Goal: Task Accomplishment & Management: Complete application form

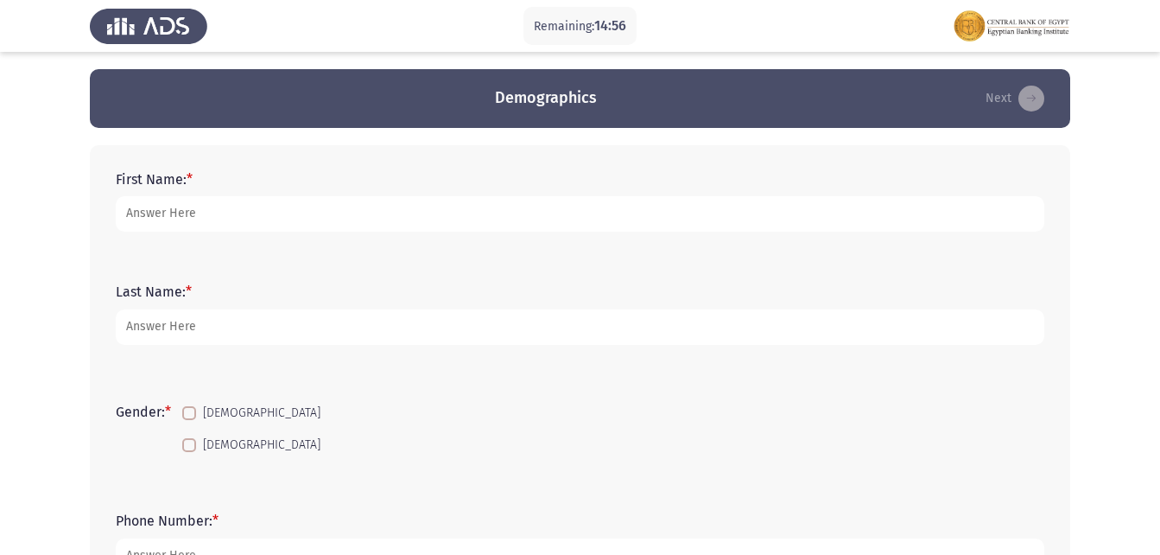
click at [349, 174] on form "First Name: *" at bounding box center [580, 201] width 929 height 60
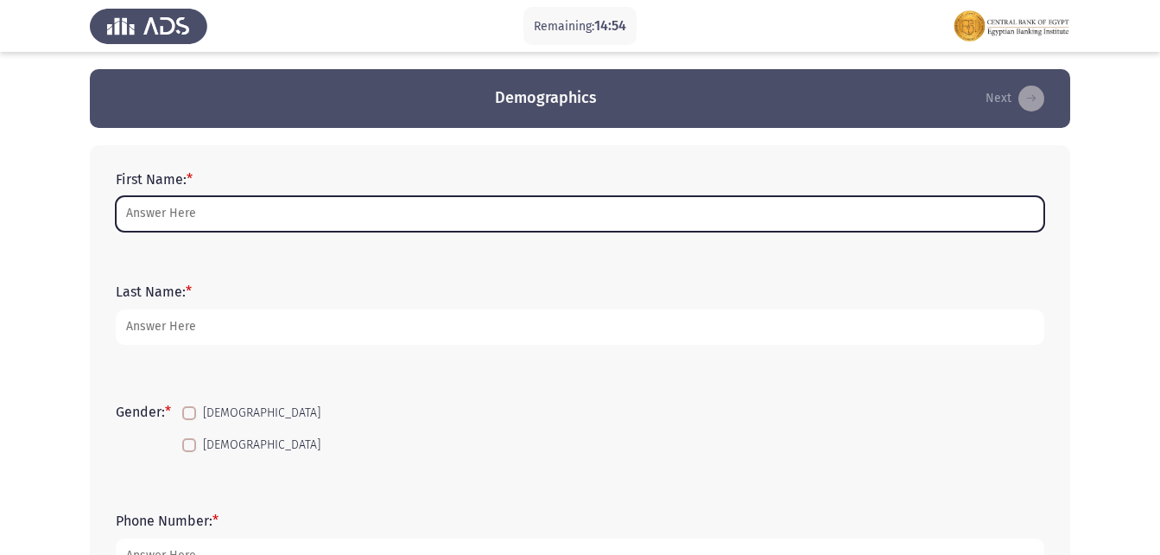
click at [132, 219] on input "First Name: *" at bounding box center [580, 213] width 929 height 35
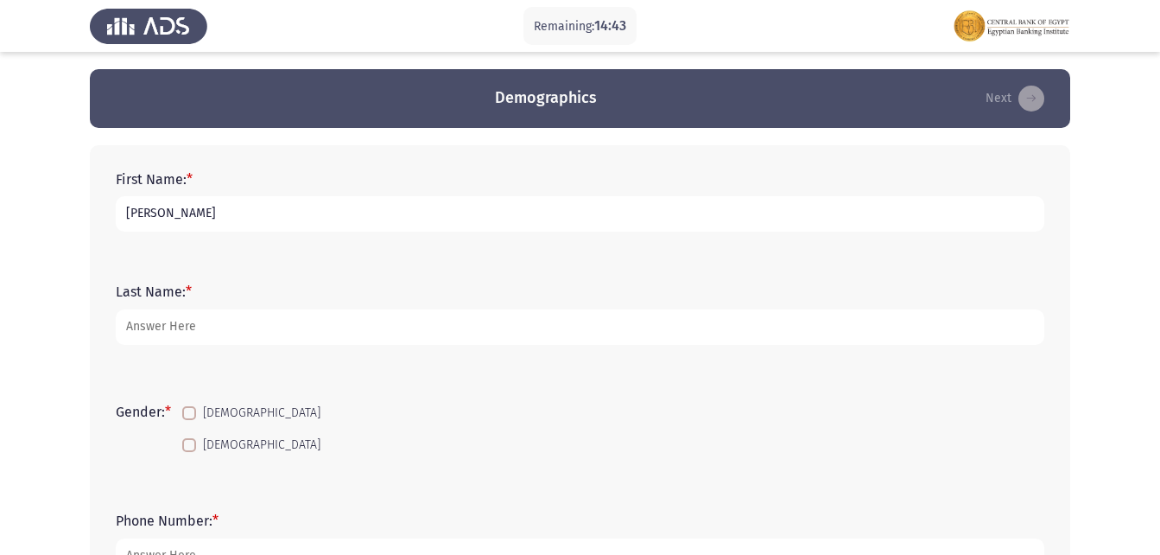
type input "[PERSON_NAME]"
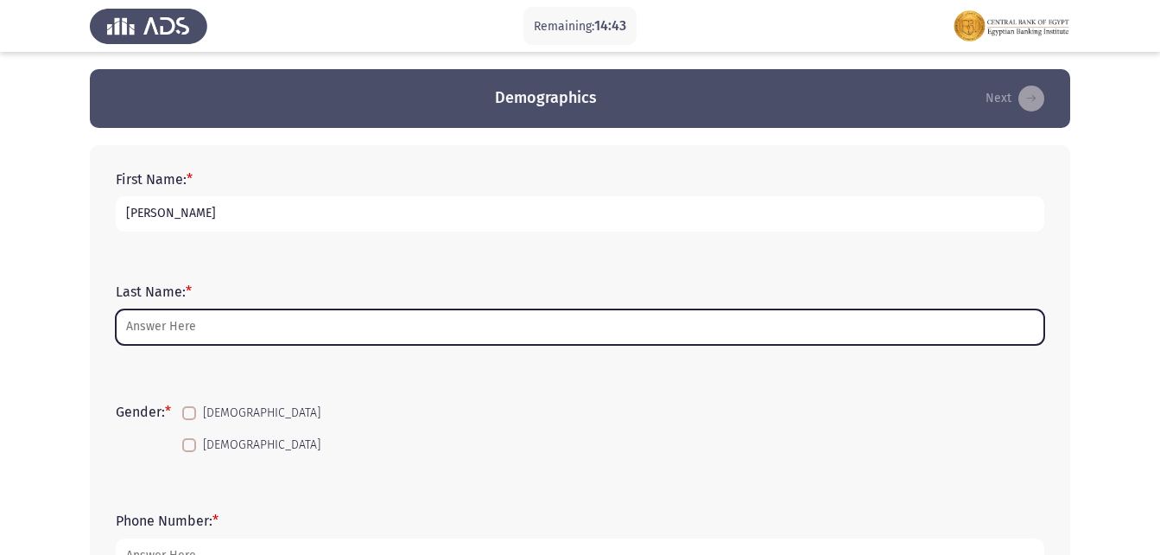
click at [172, 334] on input "Last Name: *" at bounding box center [580, 326] width 929 height 35
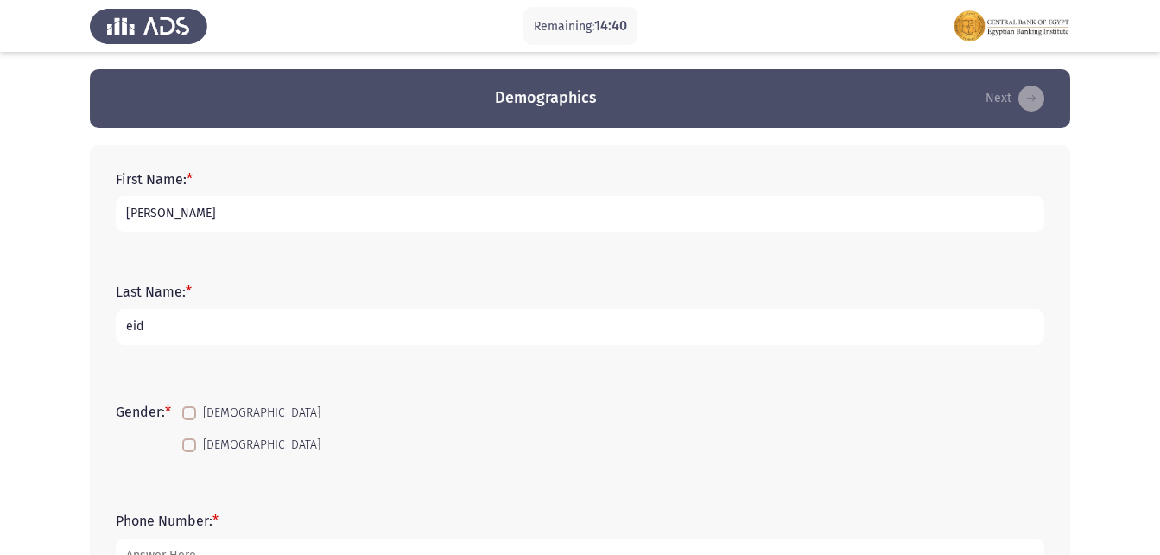
type input "eid"
click at [192, 404] on label "[DEMOGRAPHIC_DATA]" at bounding box center [251, 413] width 138 height 21
click at [189, 420] on input "[DEMOGRAPHIC_DATA]" at bounding box center [188, 420] width 1 height 1
checkbox input "true"
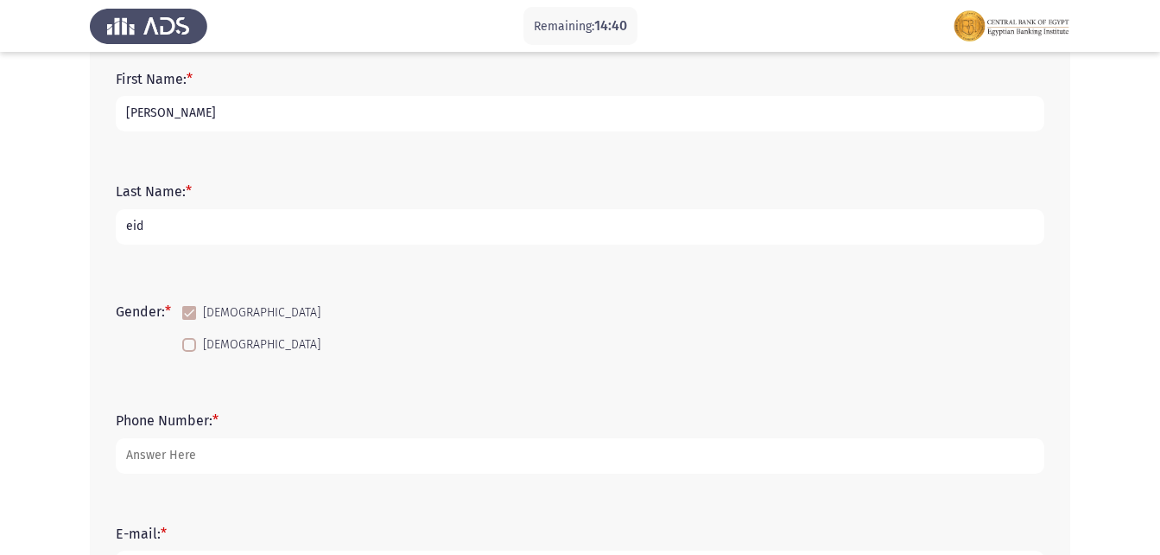
scroll to position [173, 0]
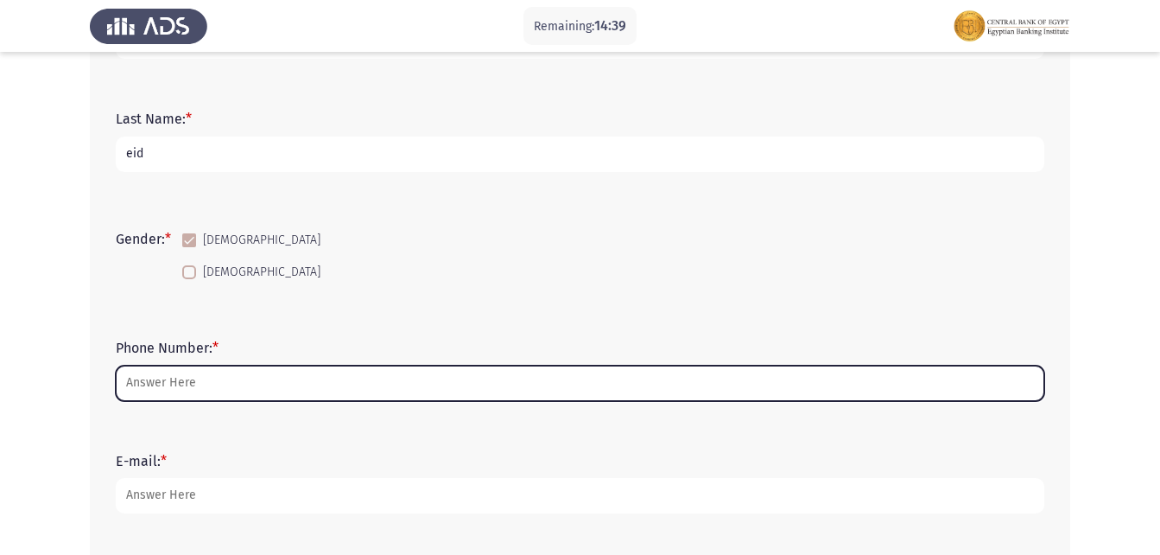
drag, startPoint x: 215, startPoint y: 397, endPoint x: 250, endPoint y: 390, distance: 35.2
click at [218, 396] on input "Phone Number: *" at bounding box center [580, 382] width 929 height 35
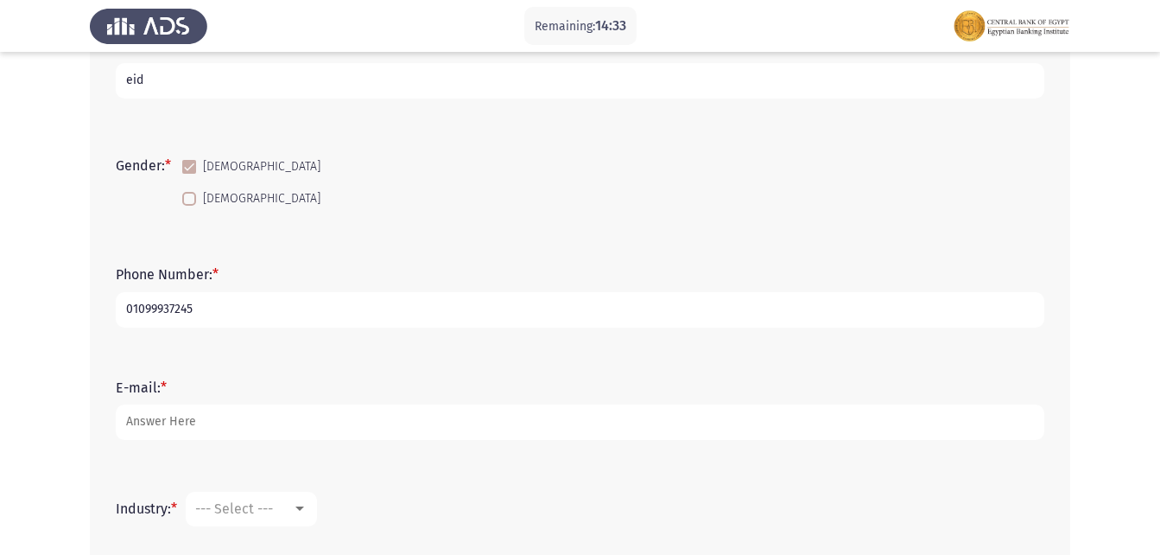
scroll to position [346, 0]
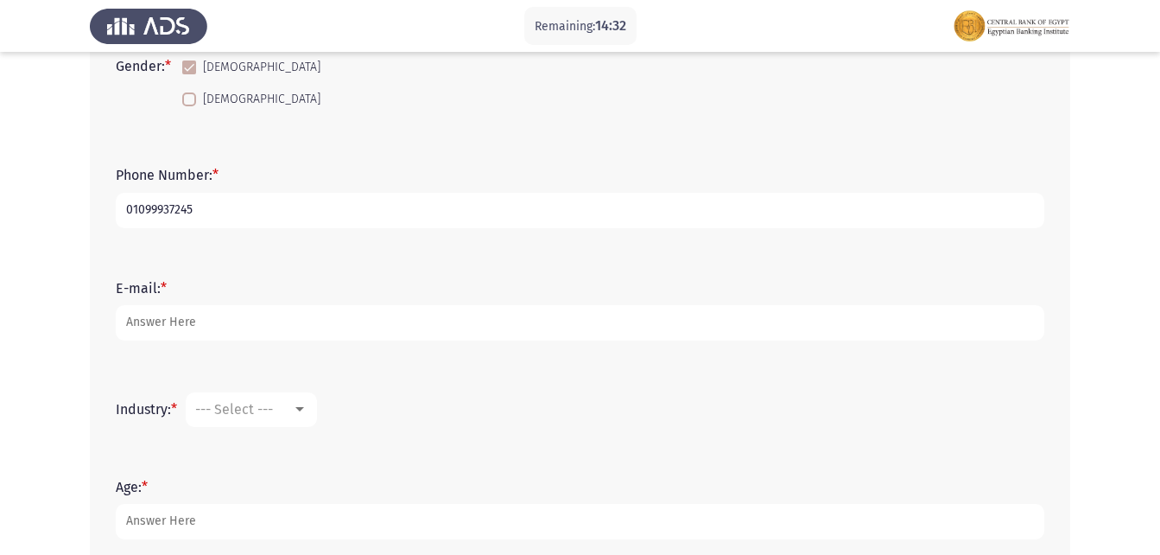
type input "01099937245"
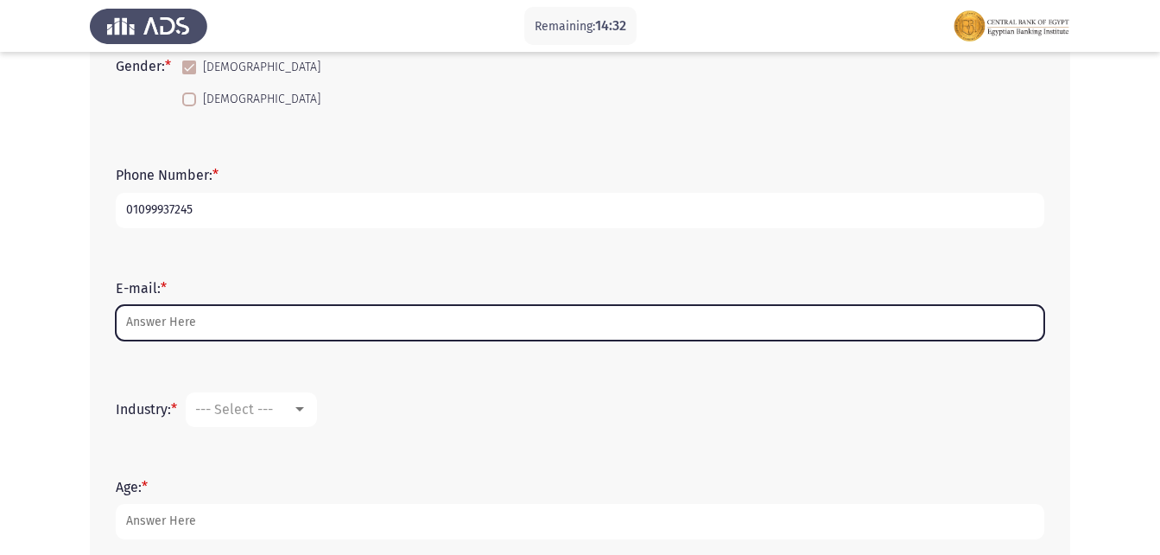
click at [223, 308] on input "E-mail: *" at bounding box center [580, 322] width 929 height 35
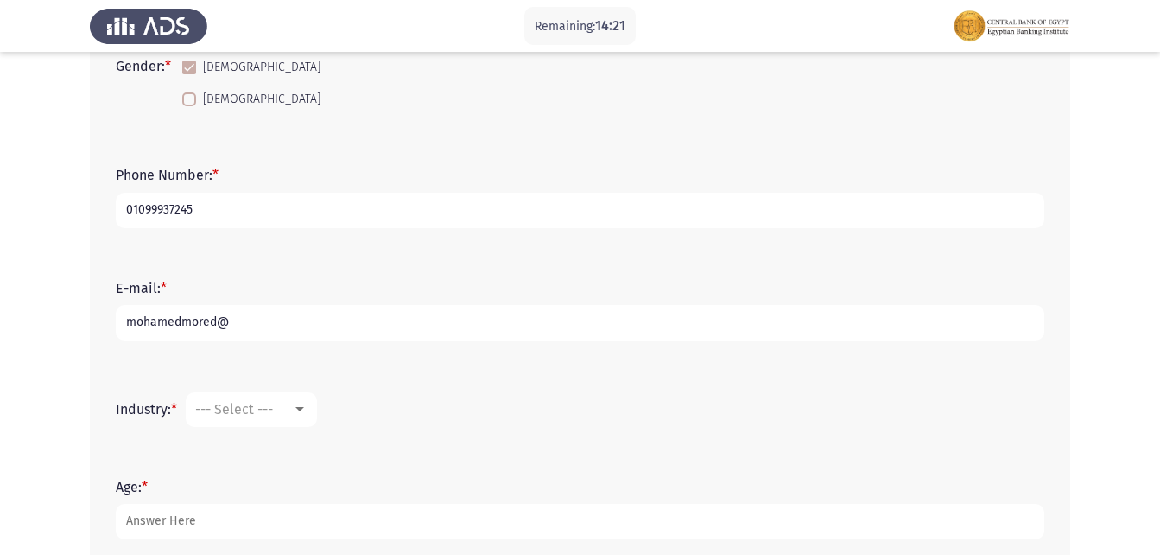
click at [284, 303] on form "E-mail: * mohamedmored@" at bounding box center [580, 310] width 929 height 60
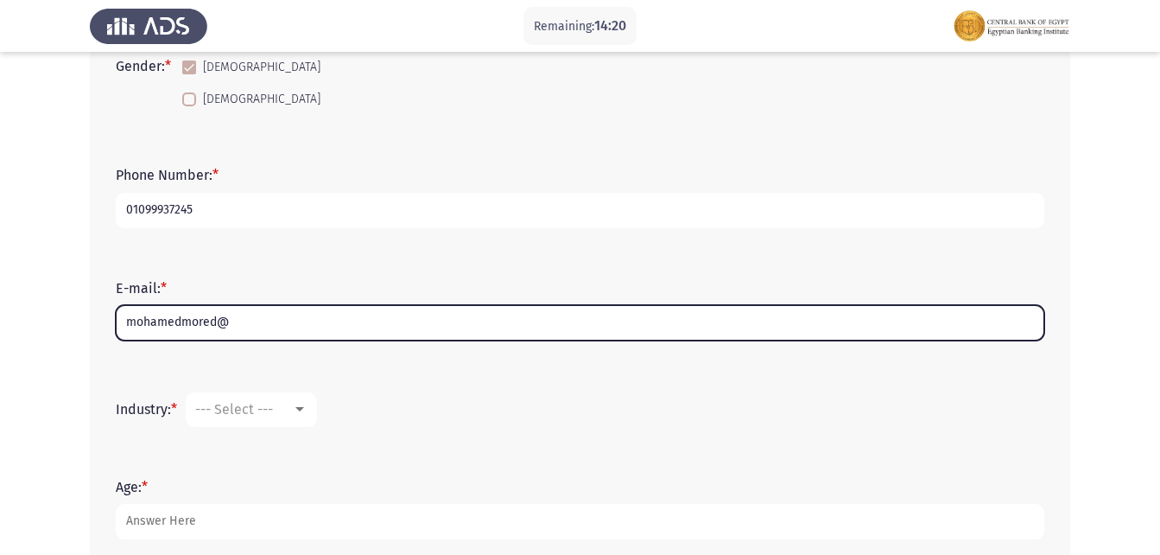
click at [288, 312] on input "mohamedmored@" at bounding box center [580, 322] width 929 height 35
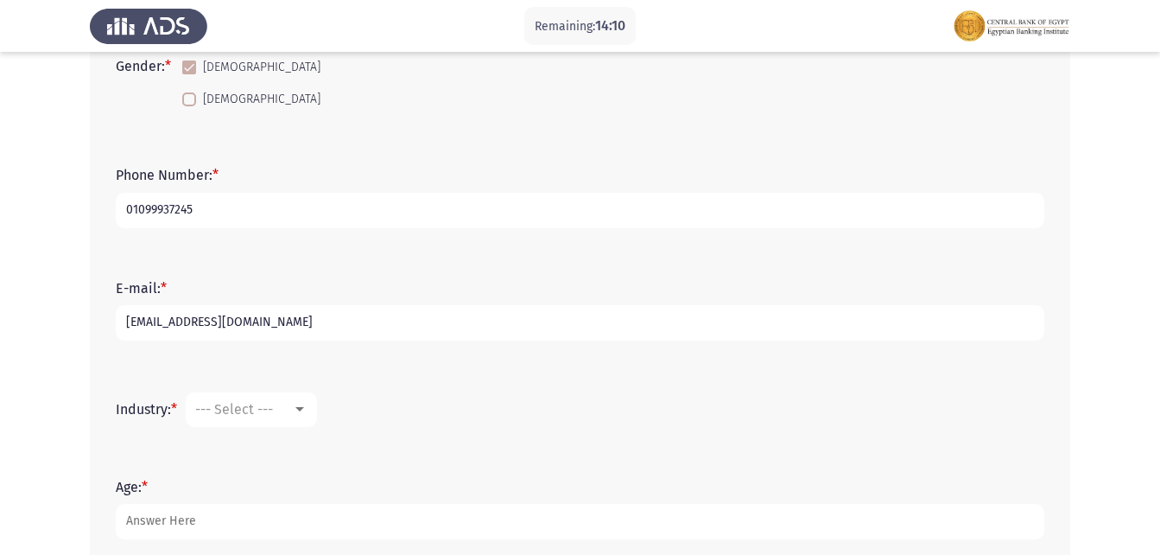
type input "[EMAIL_ADDRESS][DOMAIN_NAME]"
click at [240, 421] on mat-select "--- Select ---" at bounding box center [251, 409] width 131 height 35
click at [281, 410] on div "--- Select ---" at bounding box center [243, 409] width 97 height 16
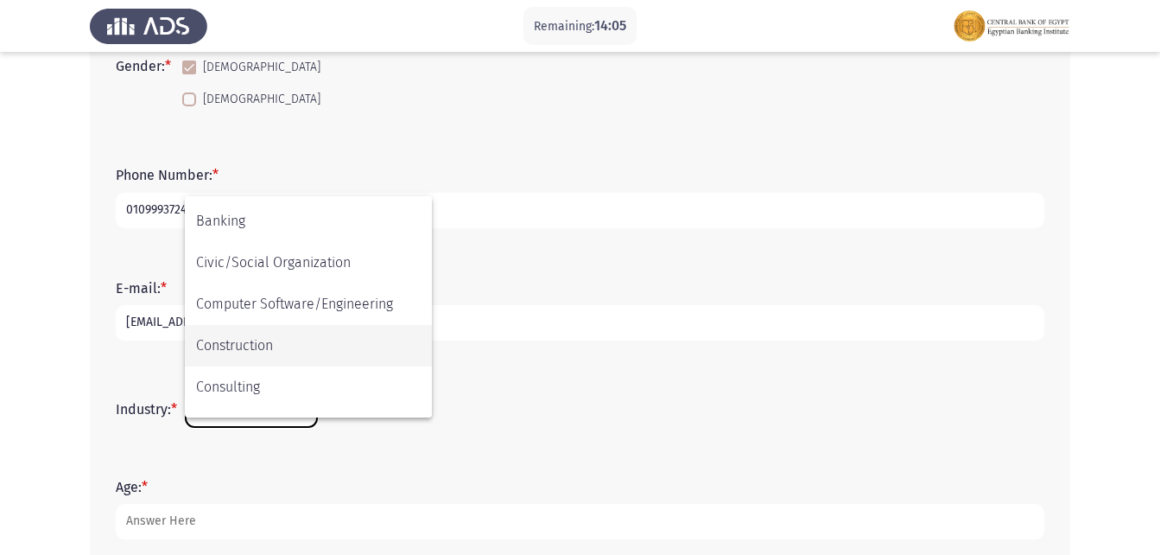
scroll to position [173, 0]
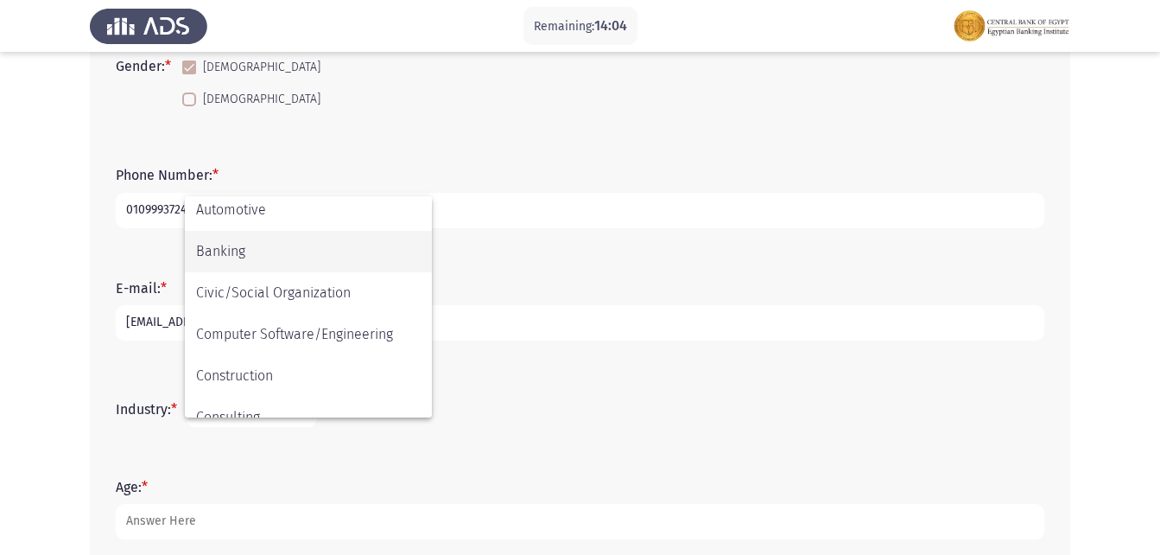
click at [344, 257] on span "Banking" at bounding box center [308, 251] width 225 height 41
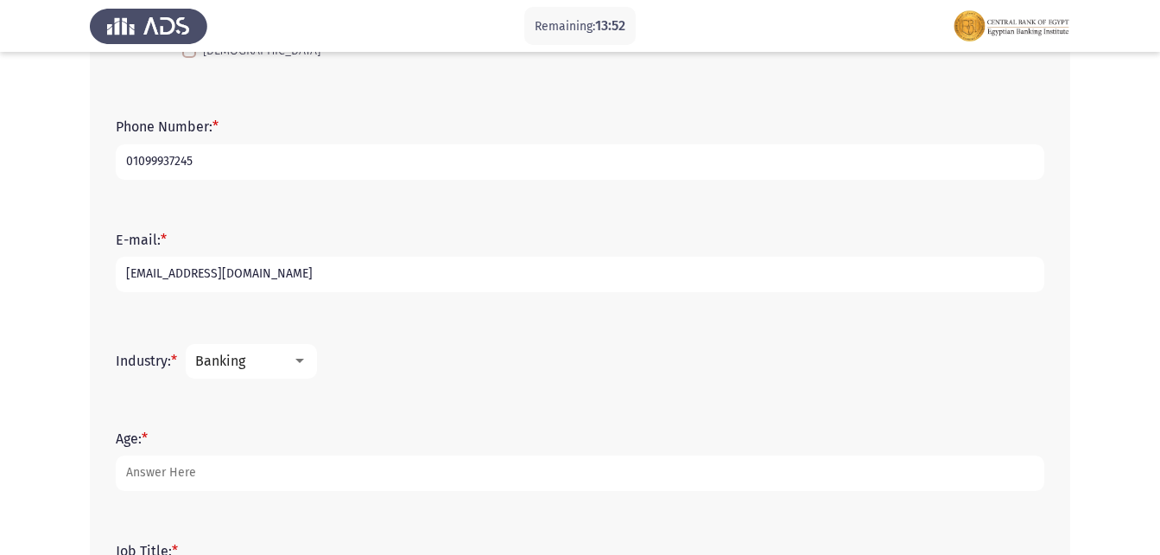
scroll to position [441, 0]
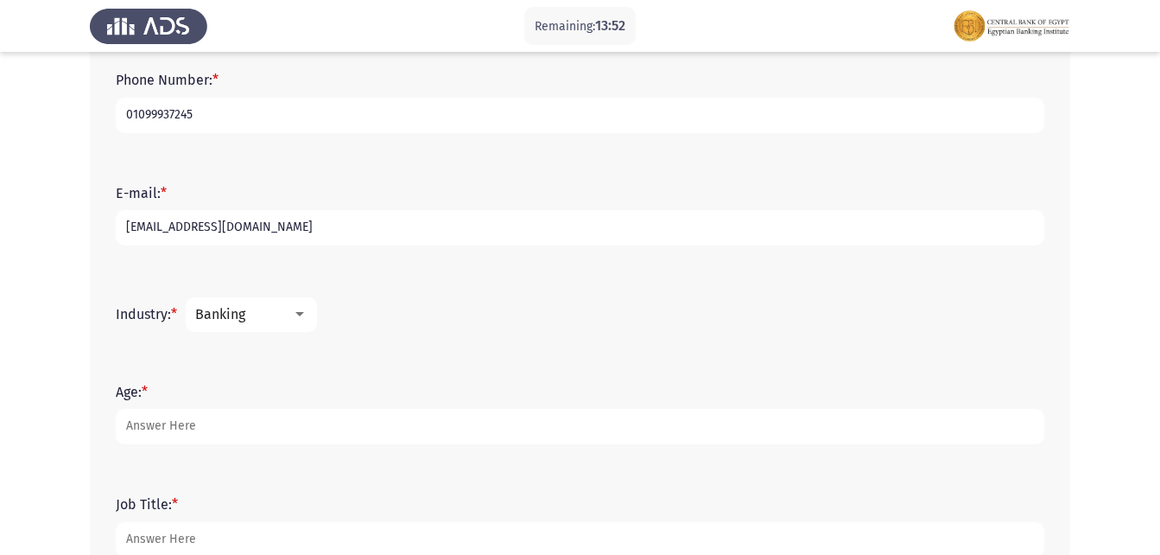
click at [300, 317] on div at bounding box center [300, 315] width 16 height 14
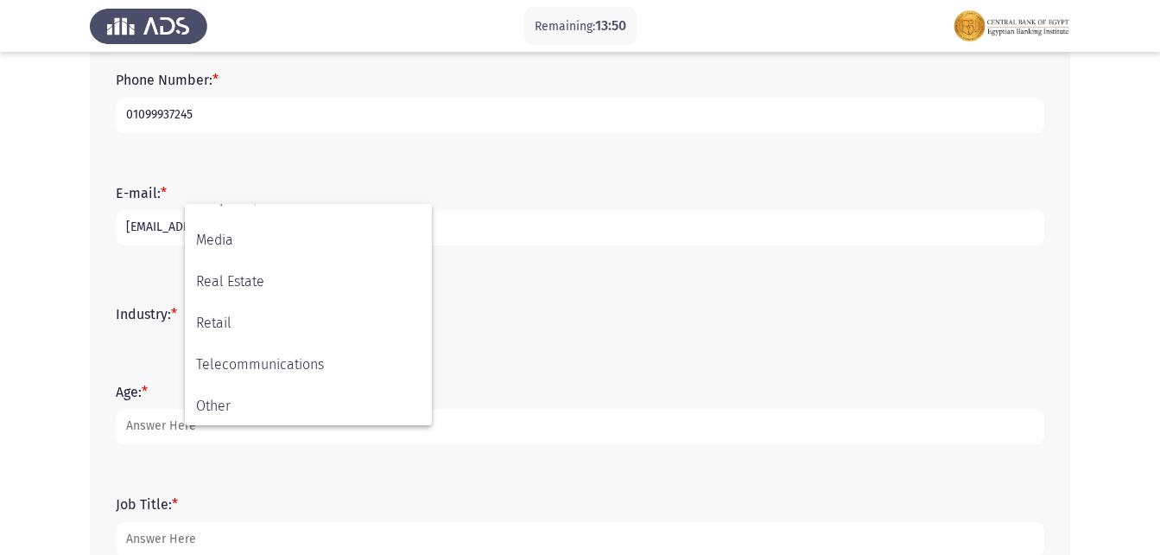
scroll to position [608, 0]
click at [676, 358] on div at bounding box center [580, 277] width 1160 height 555
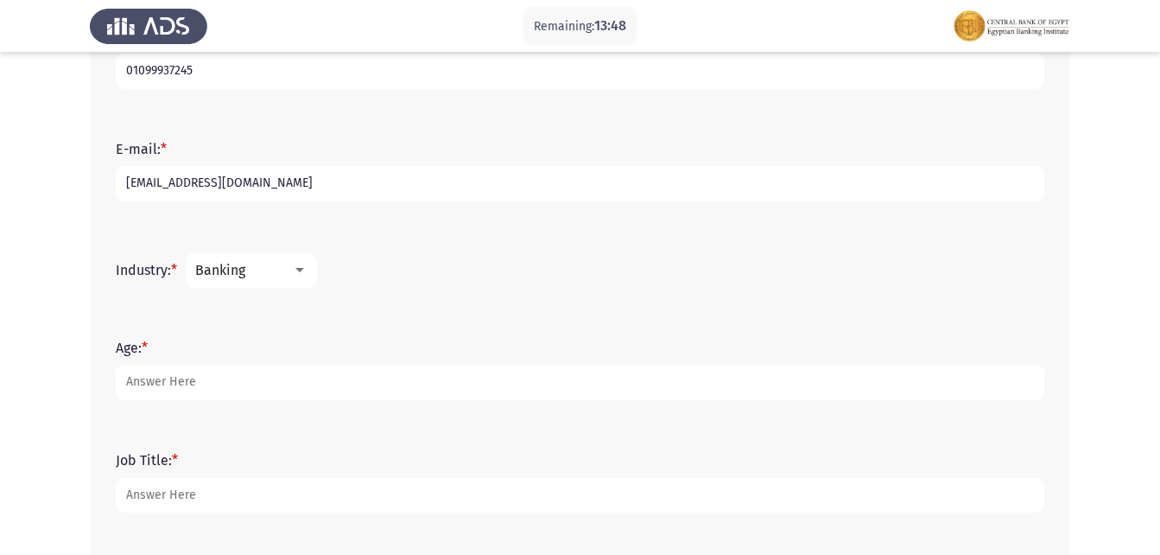
scroll to position [527, 0]
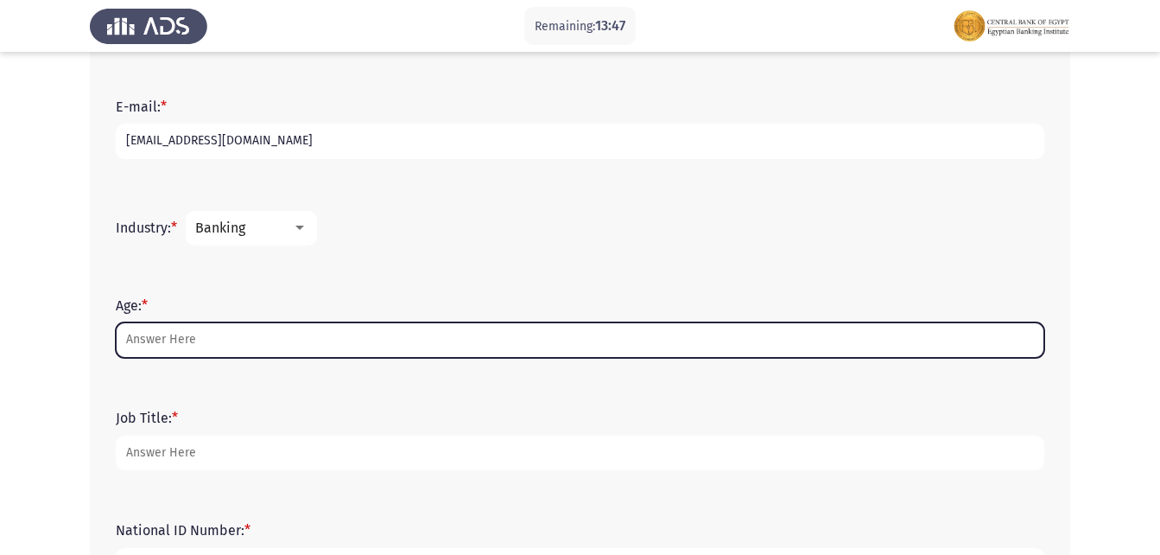
click at [209, 341] on input "Age: *" at bounding box center [580, 339] width 929 height 35
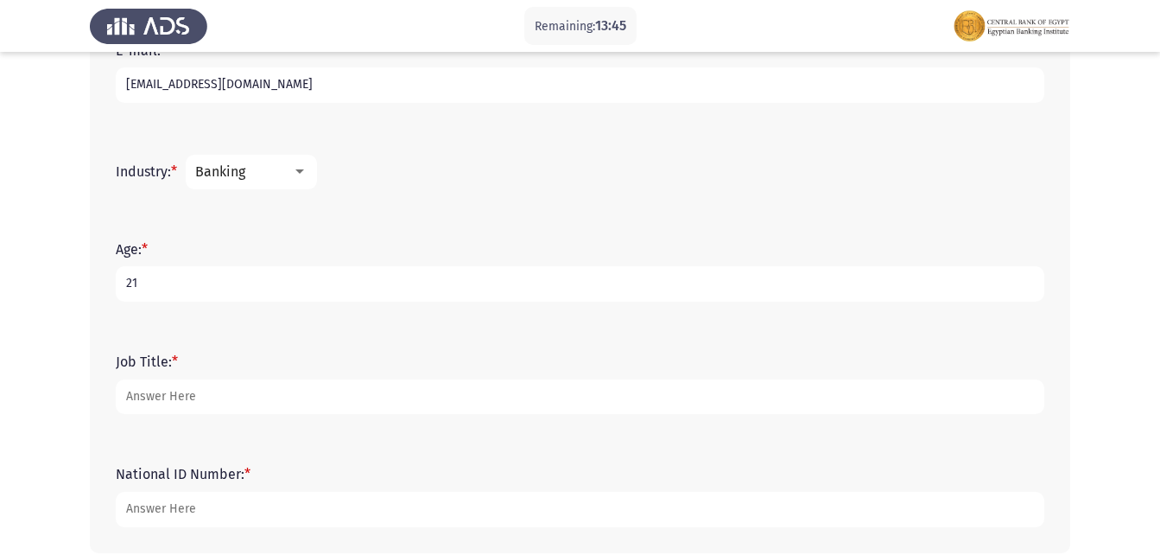
scroll to position [613, 0]
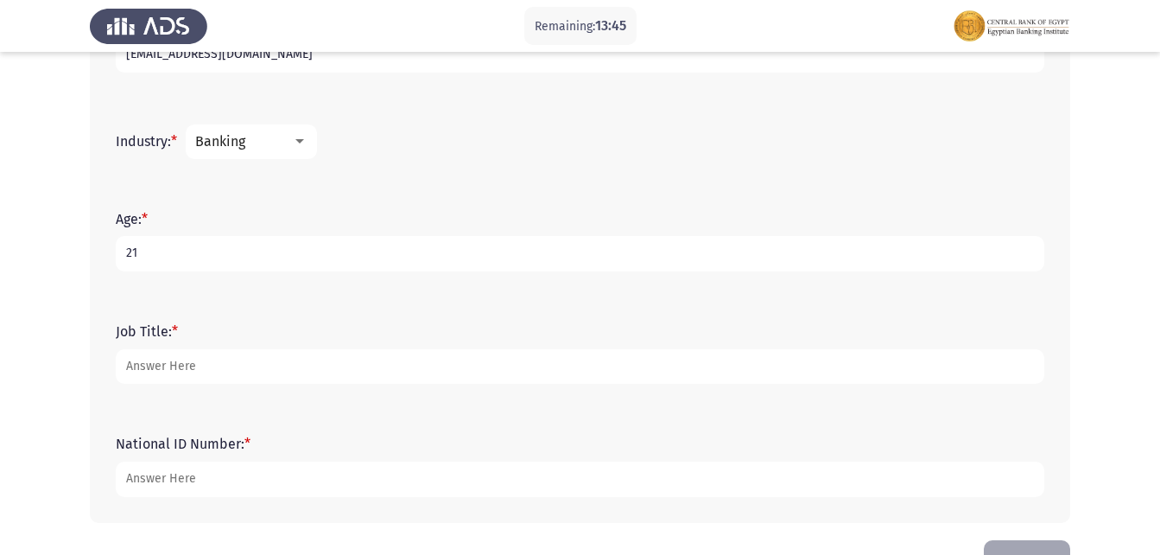
type input "21"
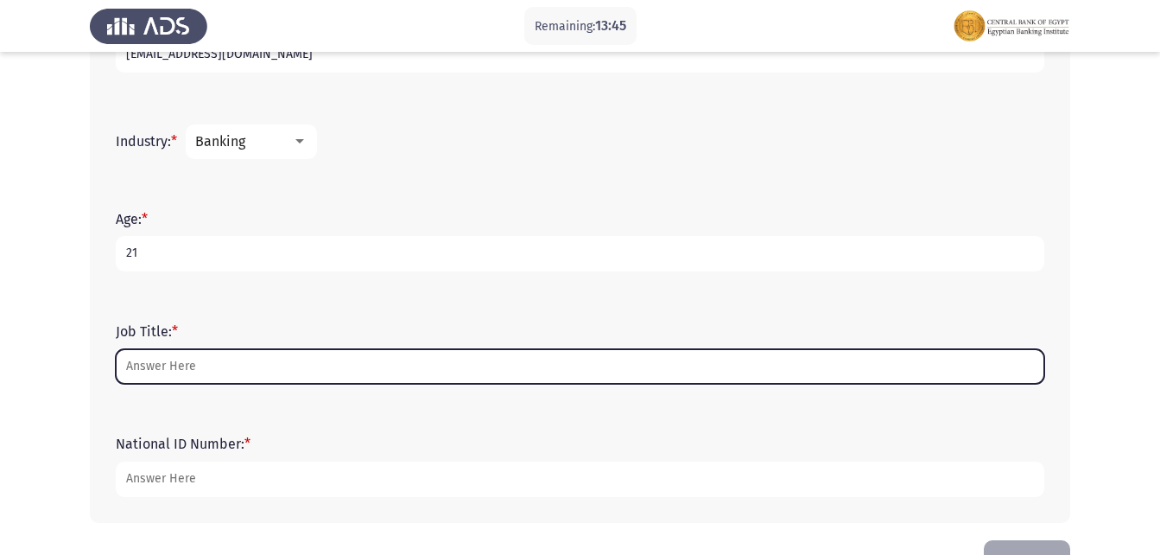
click at [158, 353] on input "Job Title: *" at bounding box center [580, 366] width 929 height 35
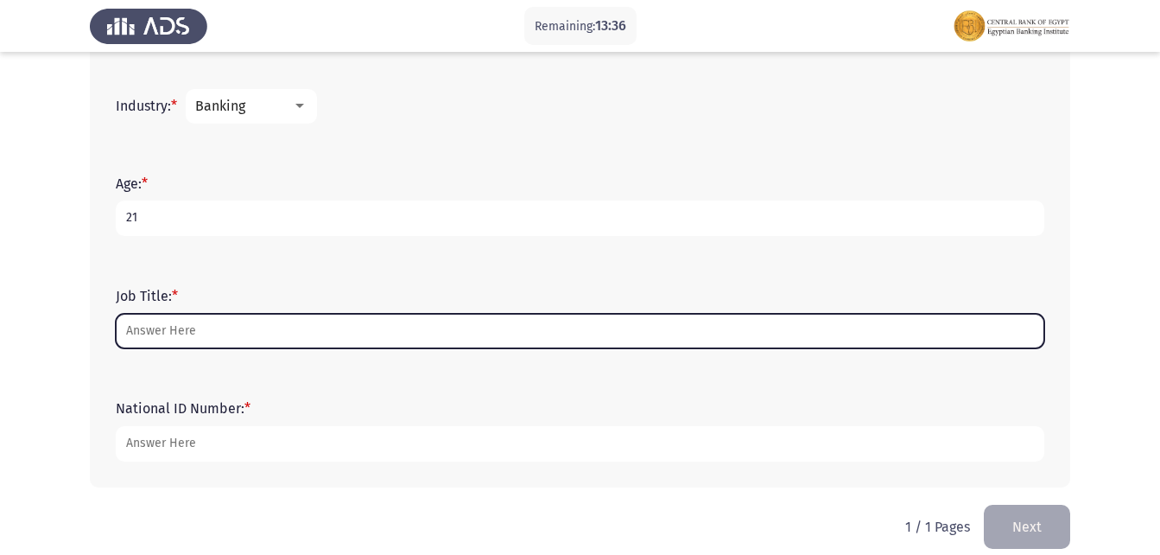
scroll to position [668, 0]
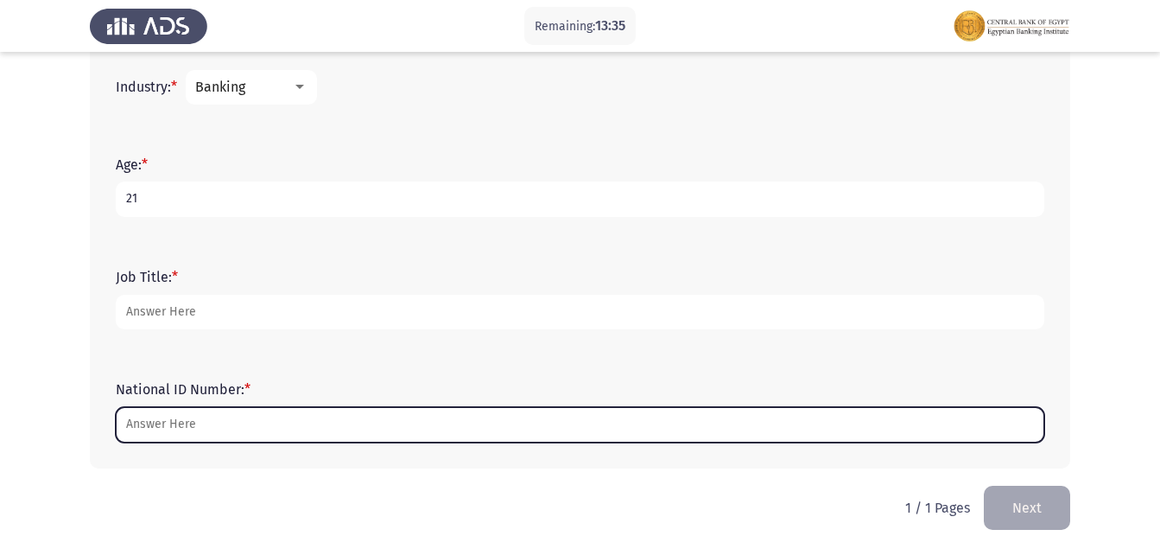
click at [140, 437] on input "National ID Number: *" at bounding box center [580, 424] width 929 height 35
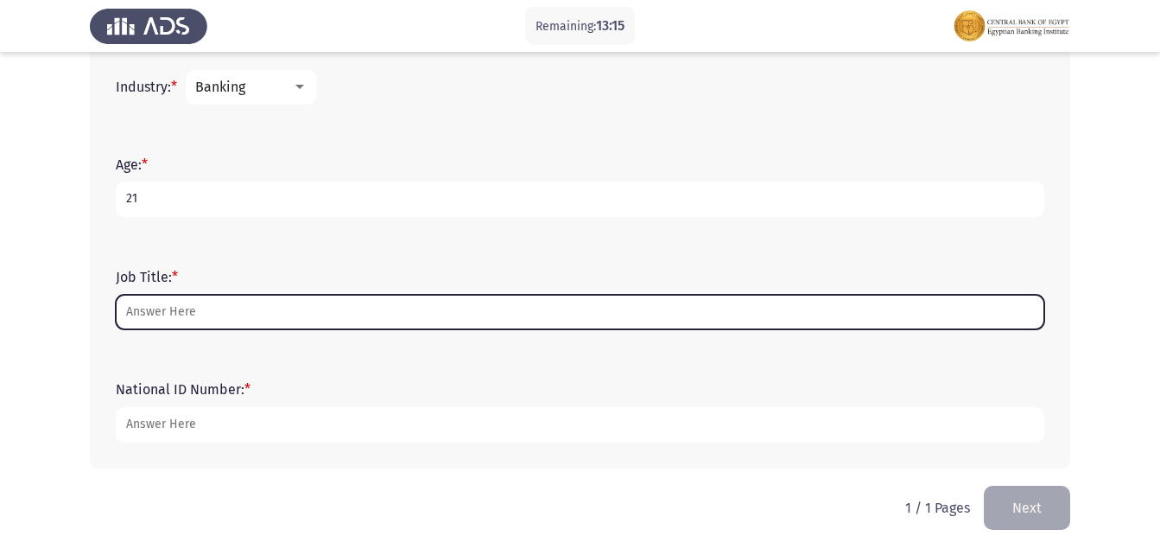
click at [165, 314] on input "Job Title: *" at bounding box center [580, 312] width 929 height 35
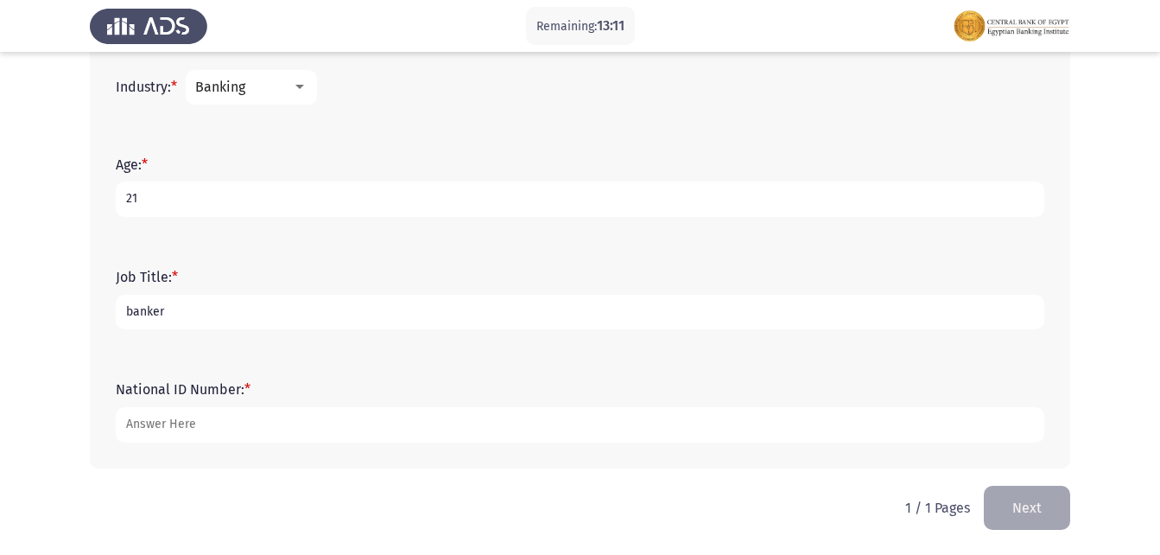
type input "banker"
click at [191, 399] on form "National ID Number: *" at bounding box center [580, 411] width 929 height 60
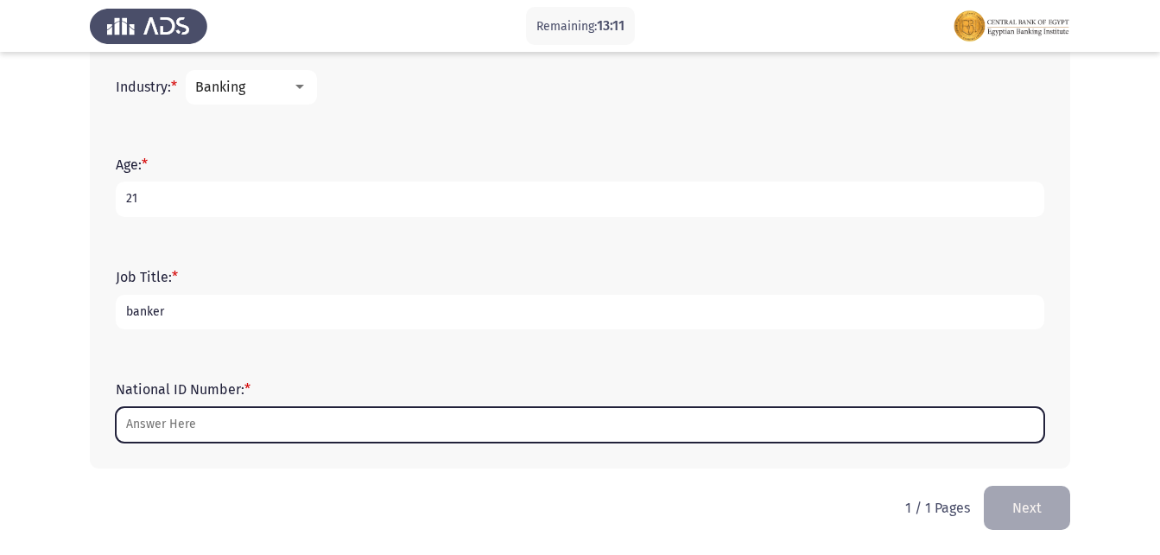
click at [187, 421] on input "National ID Number: *" at bounding box center [580, 424] width 929 height 35
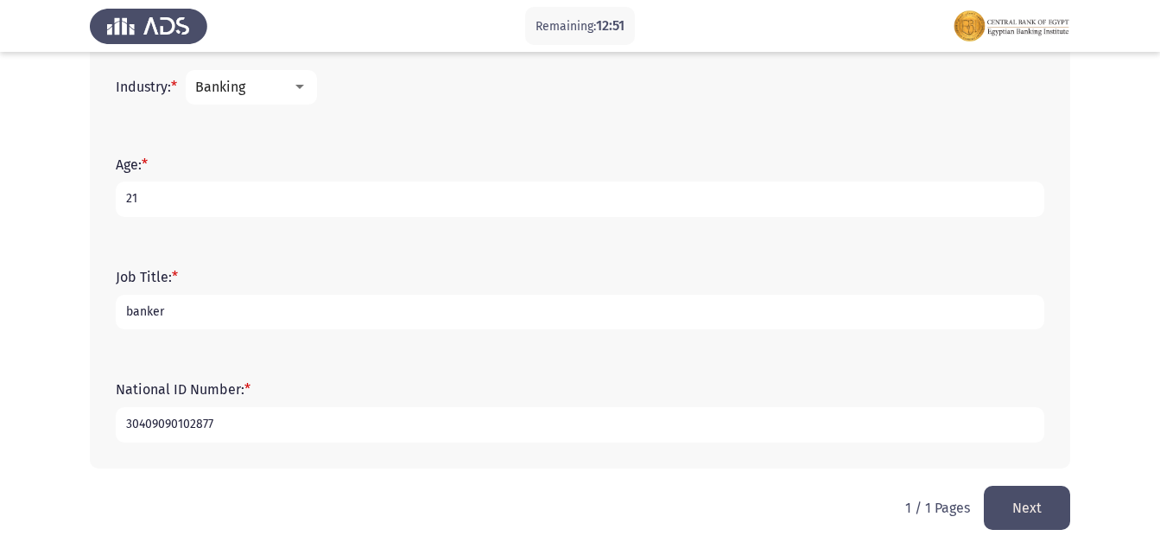
type input "30409090102877"
click at [1012, 517] on button "Next" at bounding box center [1027, 507] width 86 height 44
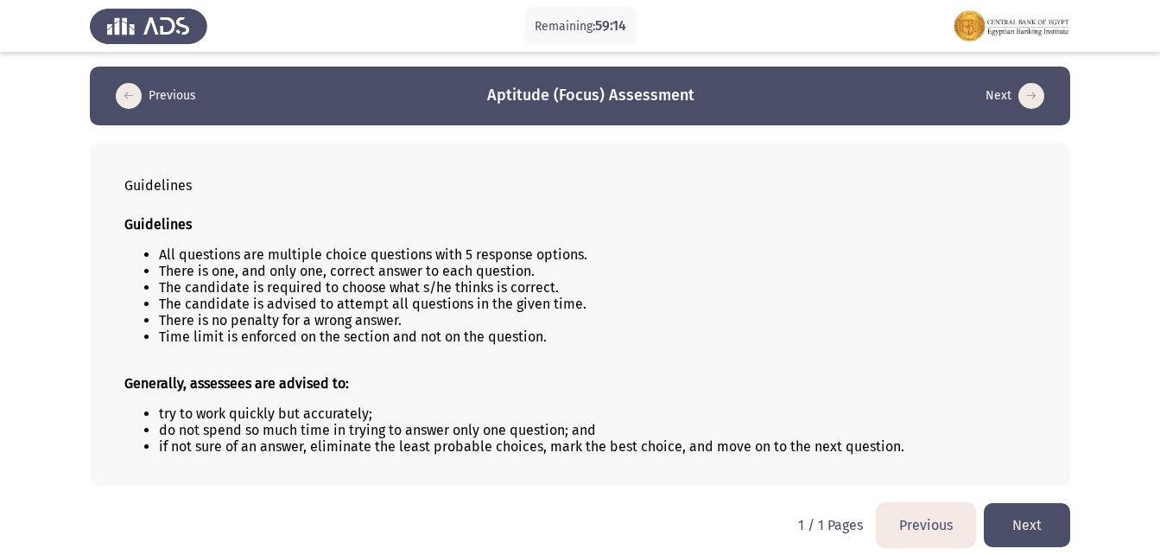
scroll to position [0, 0]
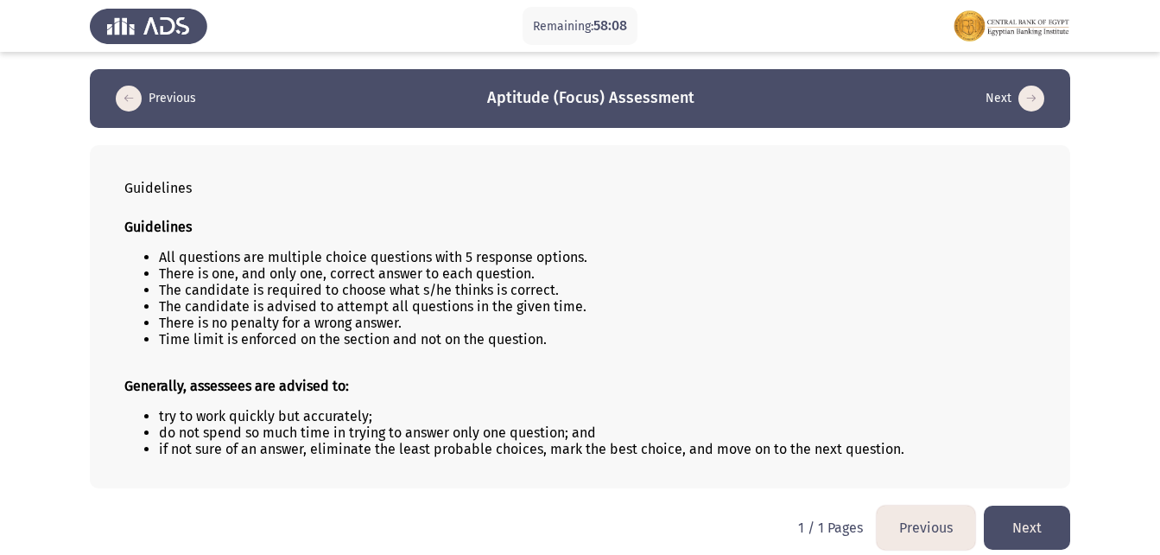
click at [1061, 533] on button "Next" at bounding box center [1027, 527] width 86 height 44
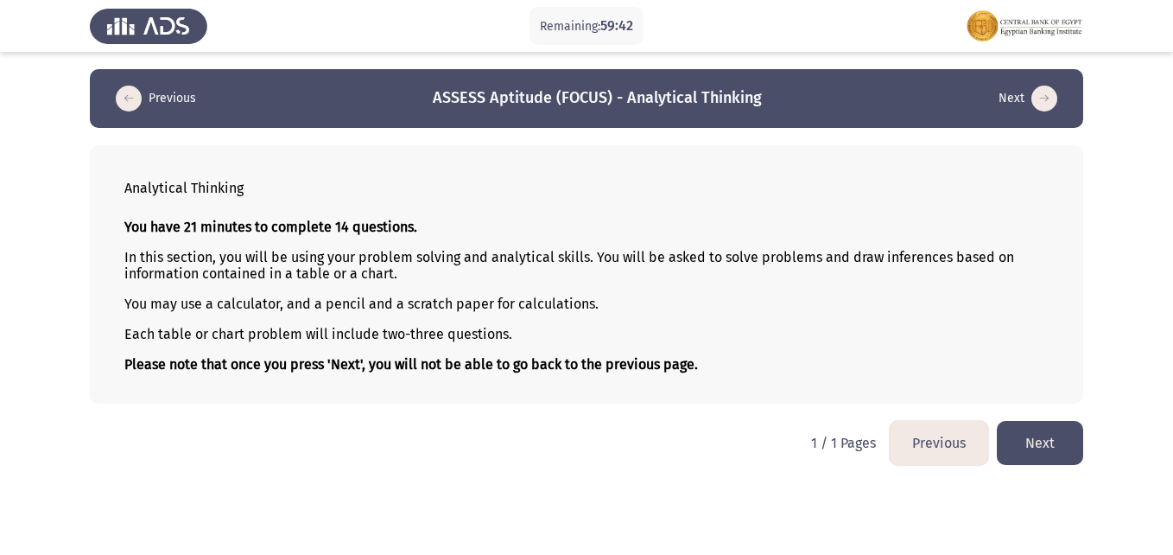
click at [1052, 457] on button "Next" at bounding box center [1040, 443] width 86 height 44
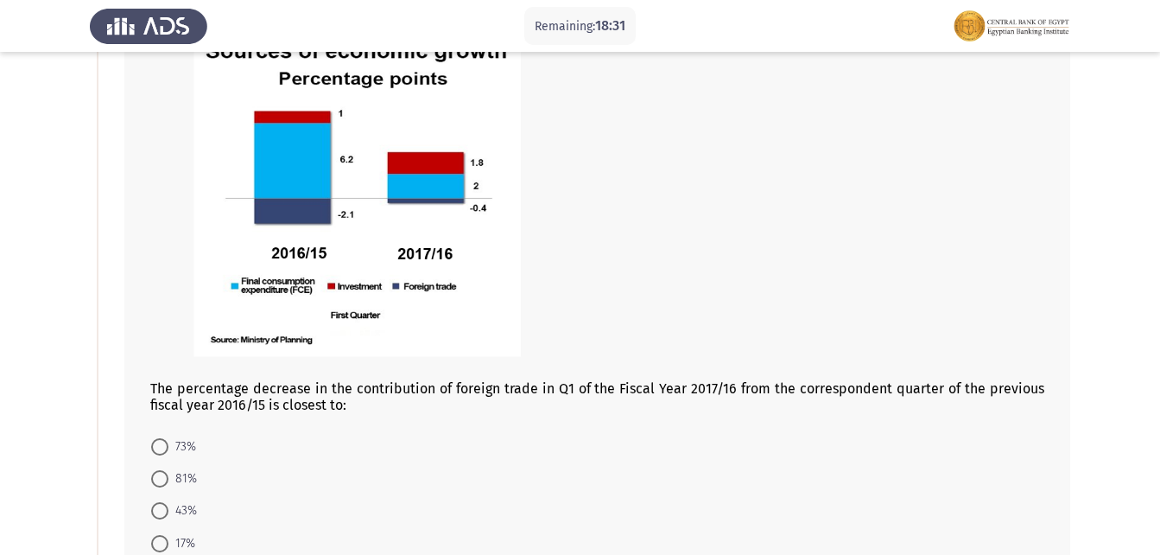
scroll to position [222, 0]
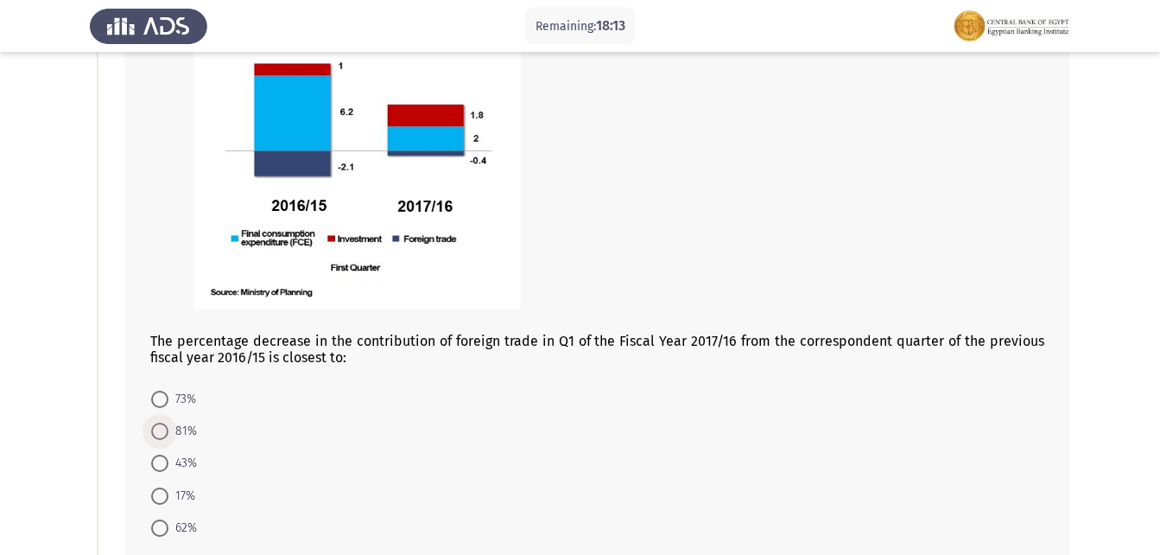
click at [161, 421] on label "81%" at bounding box center [174, 431] width 46 height 21
click at [161, 422] on input "81%" at bounding box center [159, 430] width 17 height 17
radio input "true"
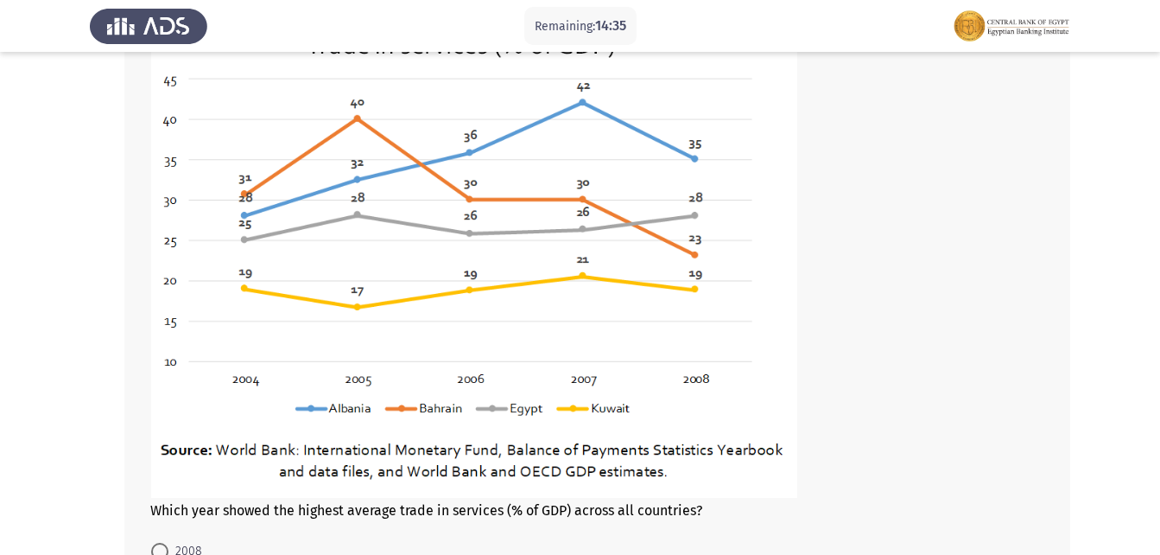
scroll to position [1085, 0]
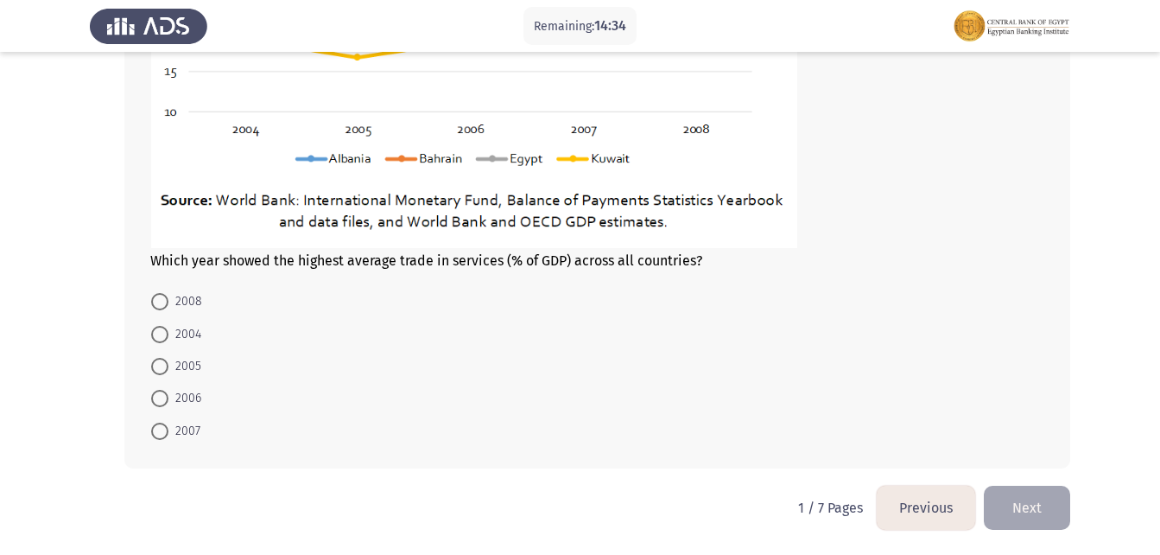
click at [159, 438] on span at bounding box center [159, 430] width 17 height 17
click at [159, 438] on input "2007" at bounding box center [159, 430] width 17 height 17
radio input "true"
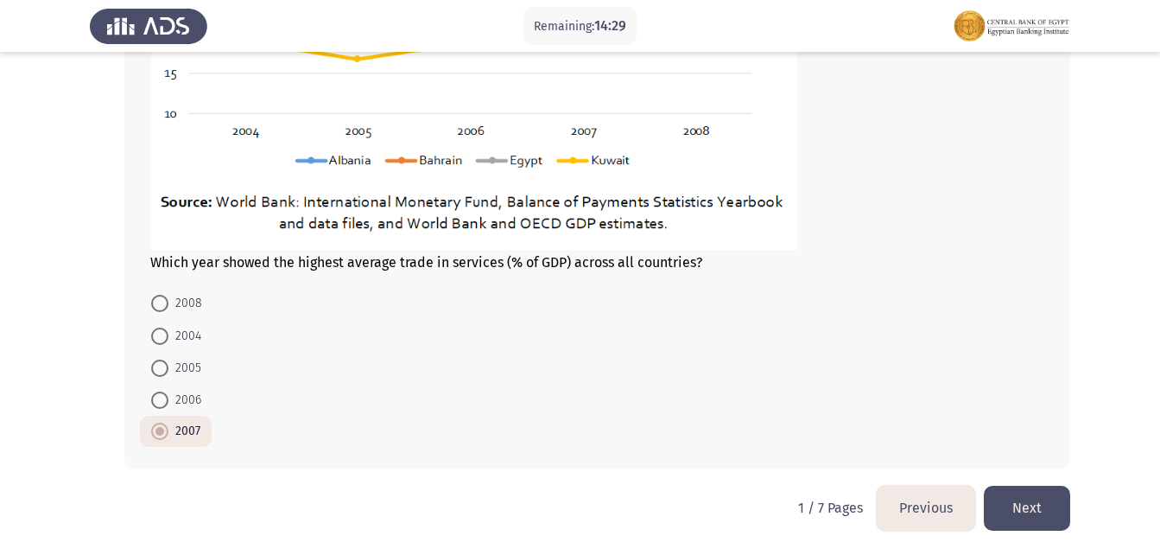
click at [1011, 517] on button "Next" at bounding box center [1027, 507] width 86 height 44
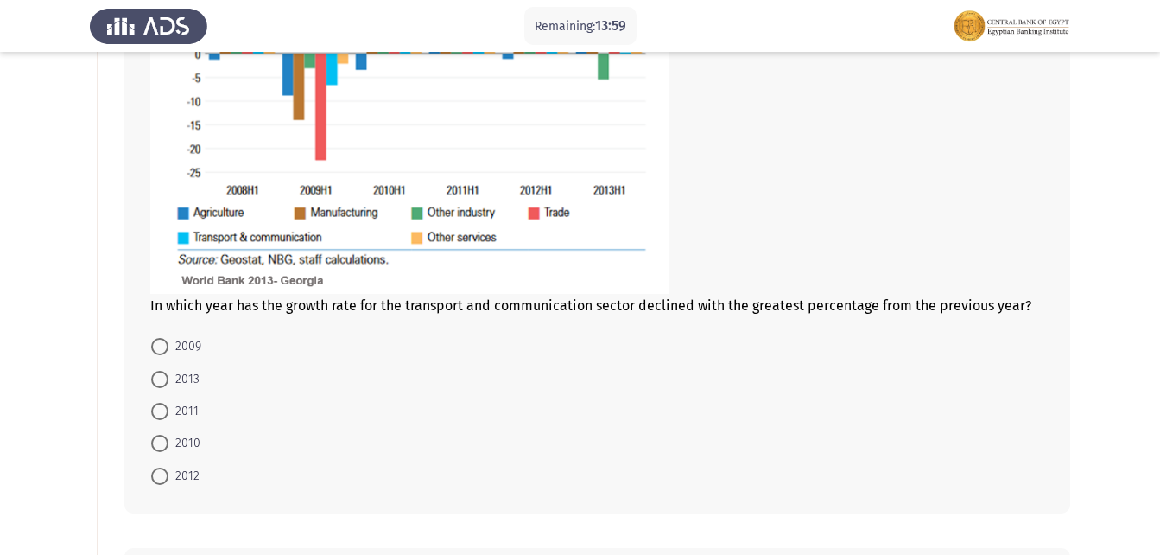
scroll to position [346, 0]
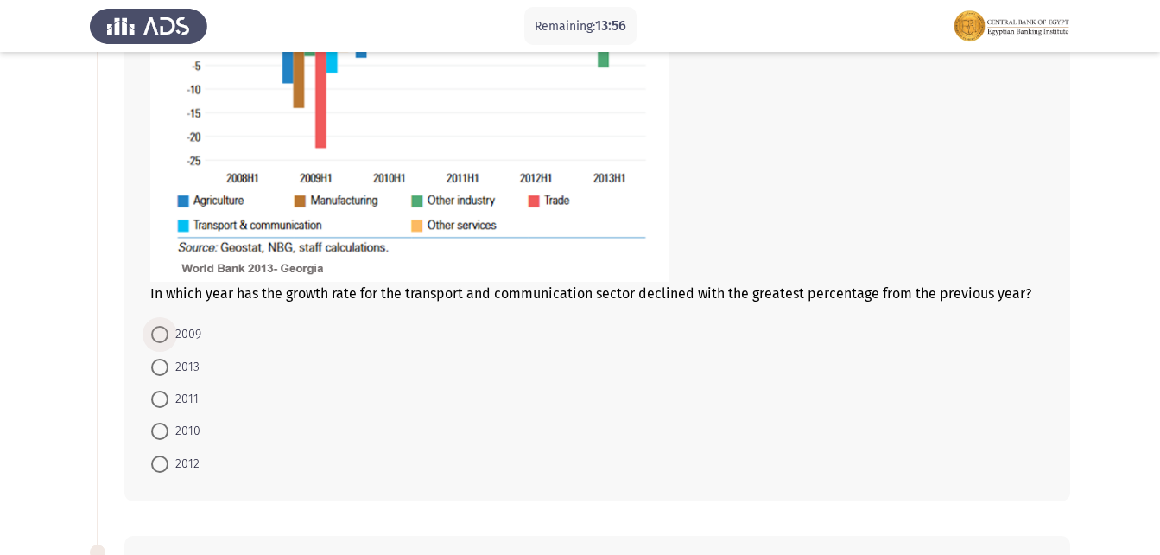
click at [197, 328] on span "2009" at bounding box center [184, 334] width 33 height 21
click at [168, 328] on input "2009" at bounding box center [159, 334] width 17 height 17
radio input "true"
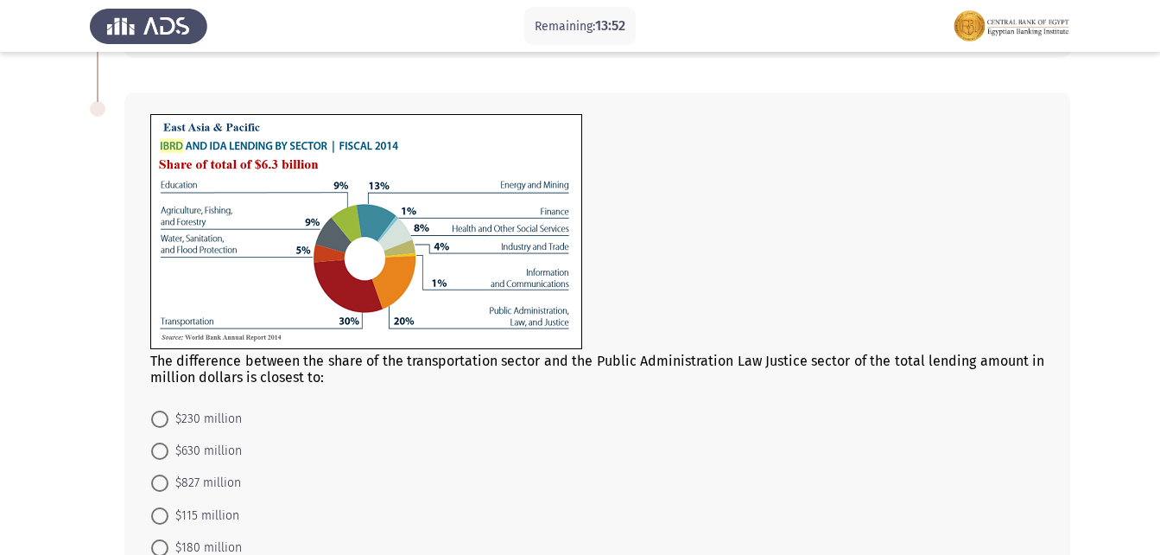
scroll to position [817, 0]
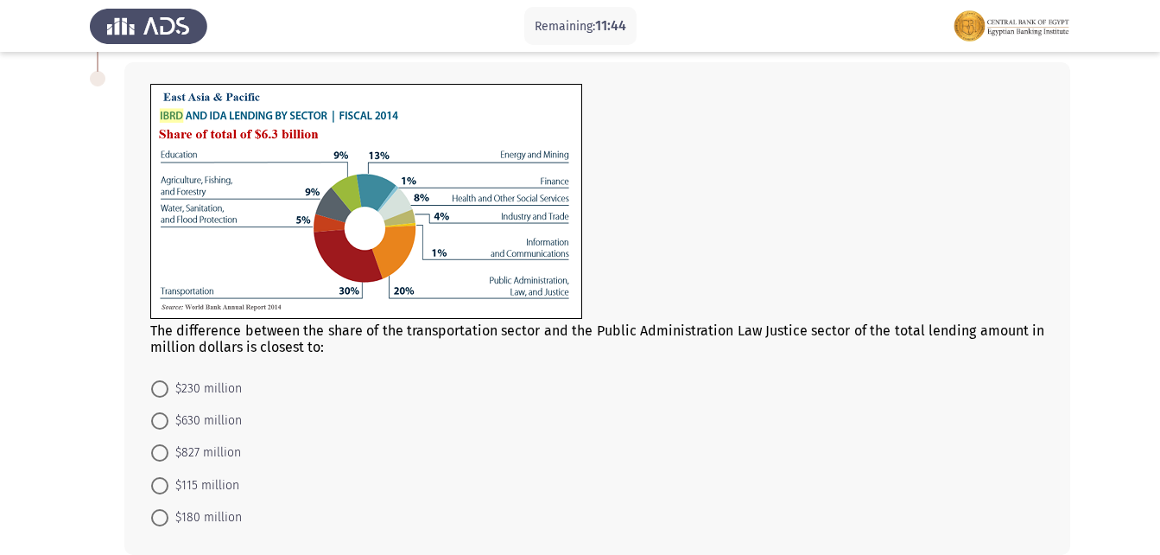
click at [208, 424] on span "$630 million" at bounding box center [204, 420] width 73 height 21
click at [168, 424] on input "$630 million" at bounding box center [159, 420] width 17 height 17
radio input "true"
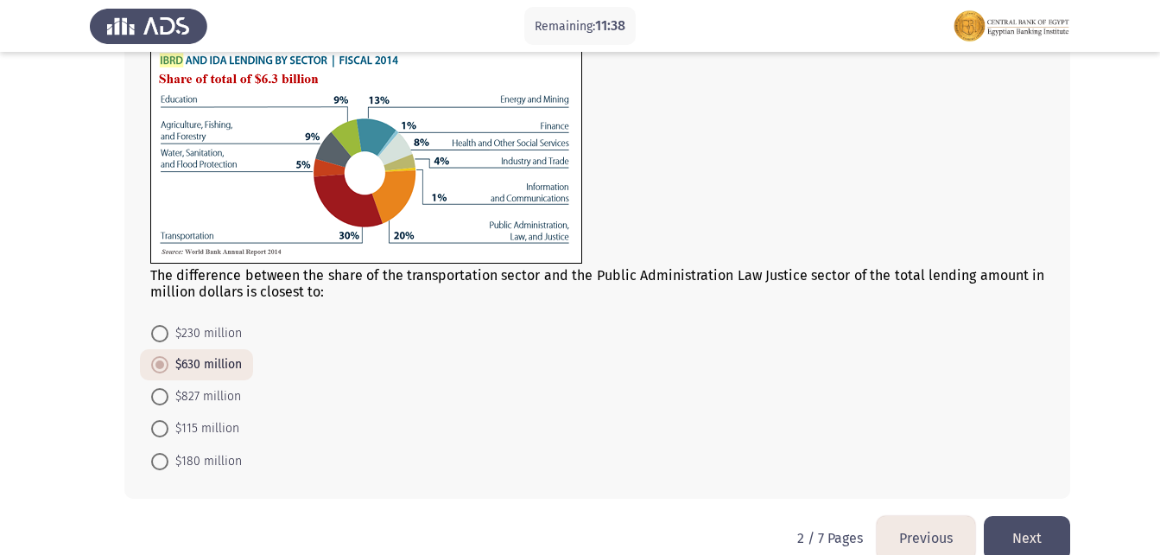
scroll to position [903, 0]
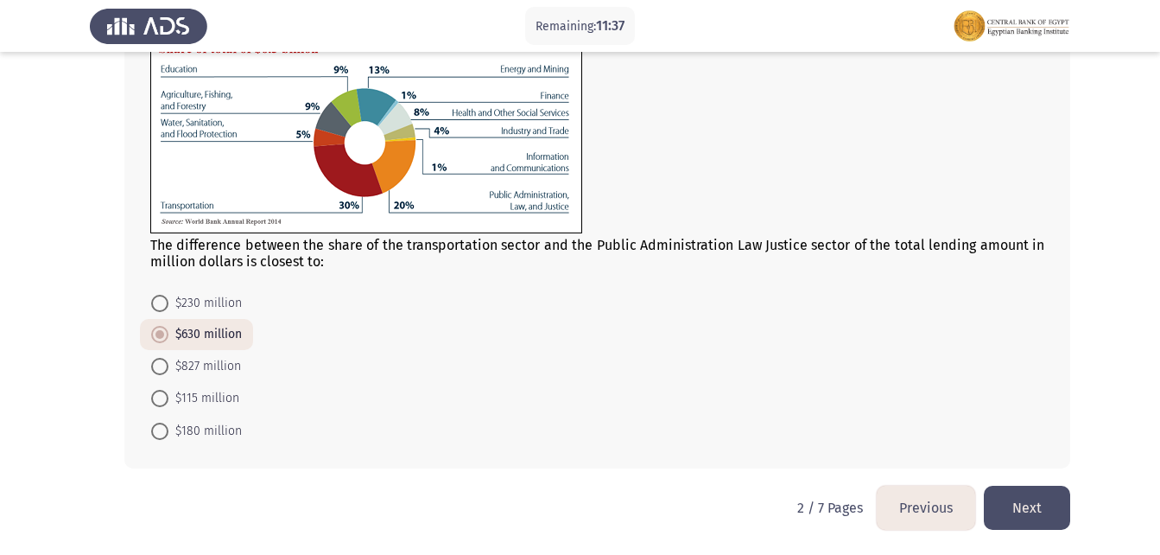
click at [1004, 523] on button "Next" at bounding box center [1027, 507] width 86 height 44
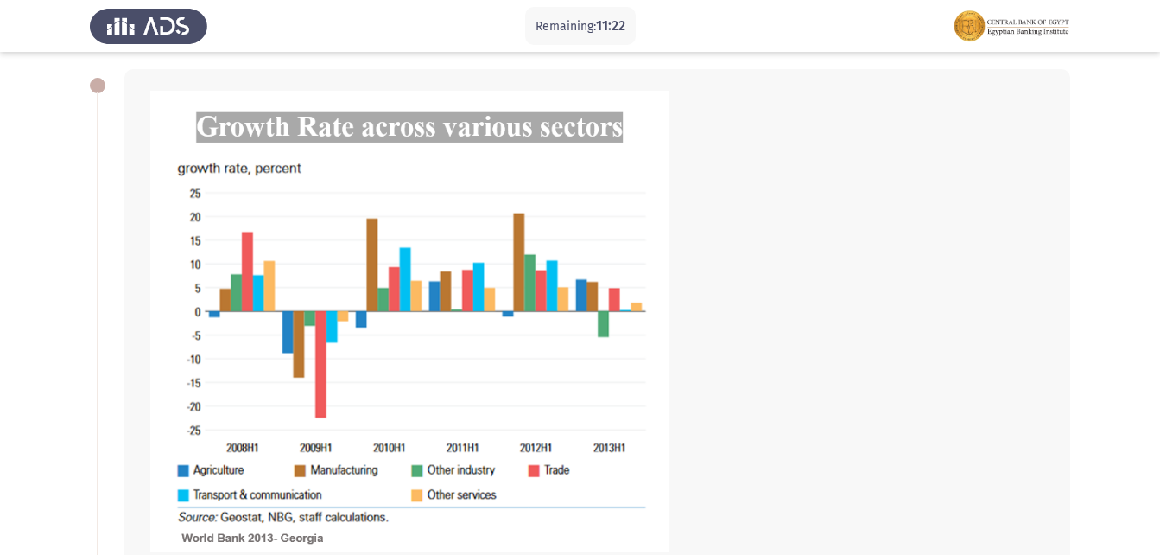
scroll to position [173, 0]
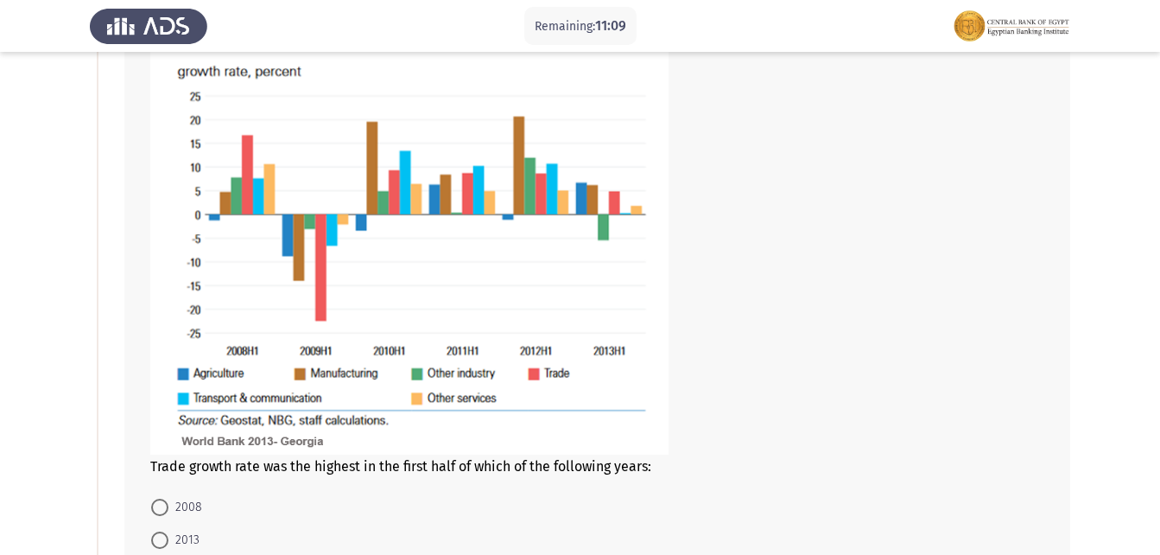
click at [187, 510] on span "2008" at bounding box center [185, 507] width 34 height 21
click at [168, 510] on input "2008" at bounding box center [159, 506] width 17 height 17
radio input "true"
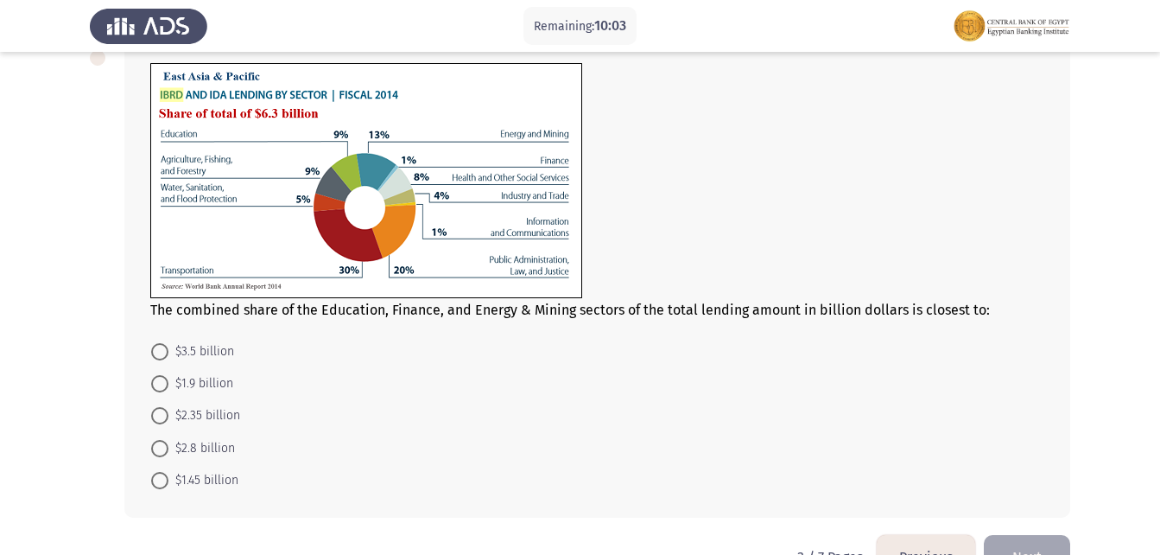
scroll to position [864, 0]
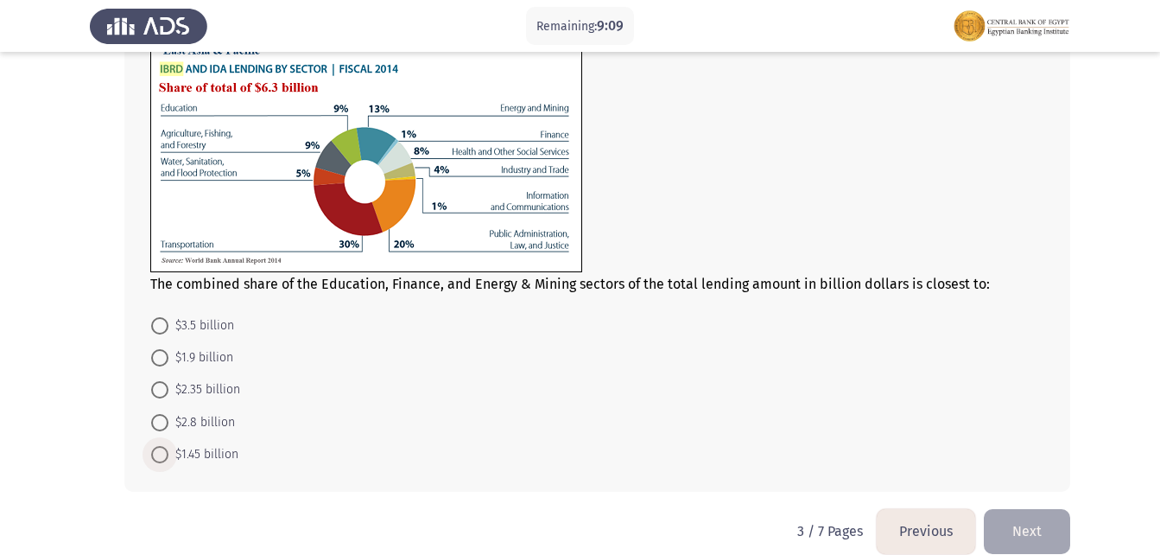
click at [232, 455] on span "$1.45 billion" at bounding box center [203, 454] width 70 height 21
click at [168, 455] on input "$1.45 billion" at bounding box center [159, 454] width 17 height 17
radio input "true"
click at [1033, 528] on button "Next" at bounding box center [1027, 530] width 86 height 44
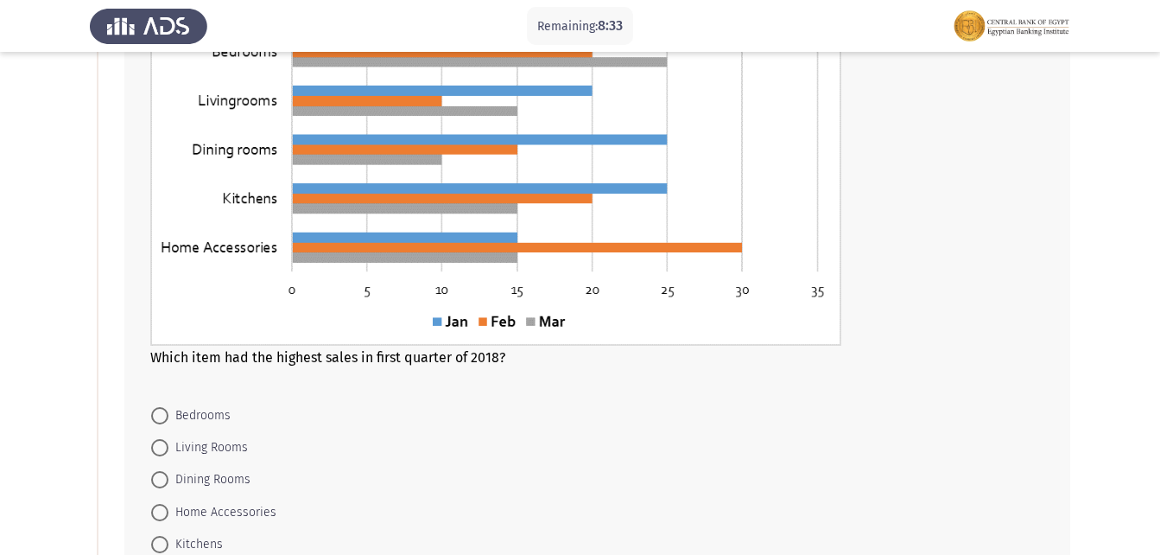
scroll to position [346, 0]
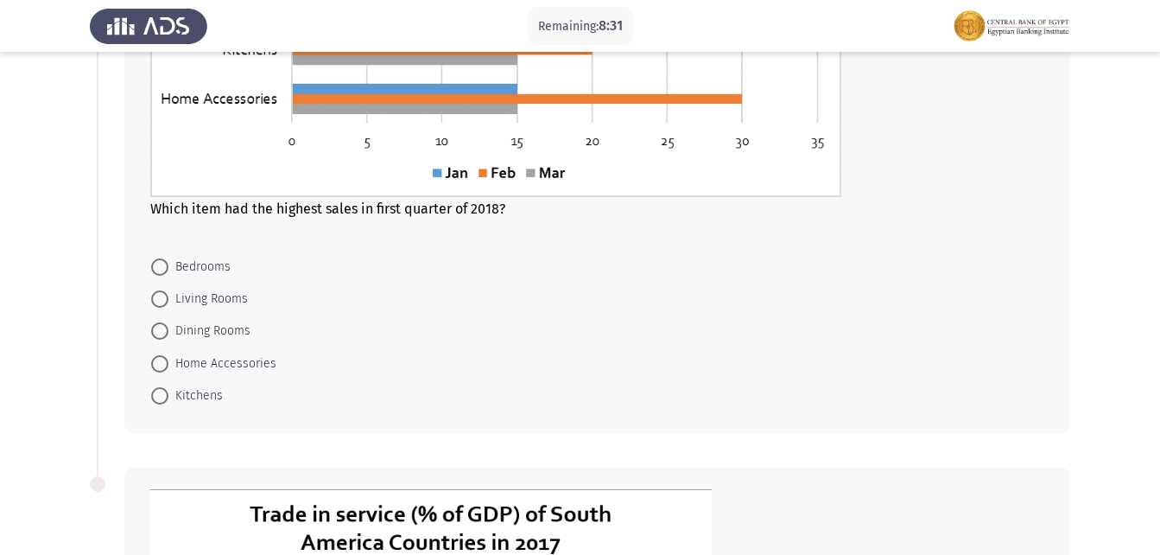
click at [244, 372] on span "Home Accessories" at bounding box center [222, 363] width 108 height 21
click at [168, 372] on input "Home Accessories" at bounding box center [159, 363] width 17 height 17
radio input "true"
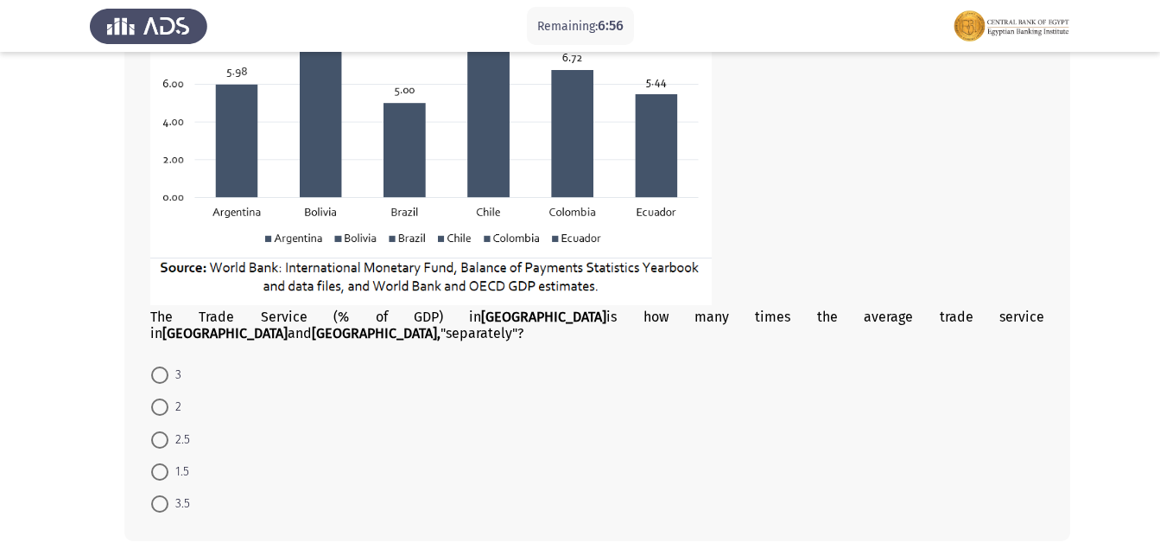
scroll to position [955, 0]
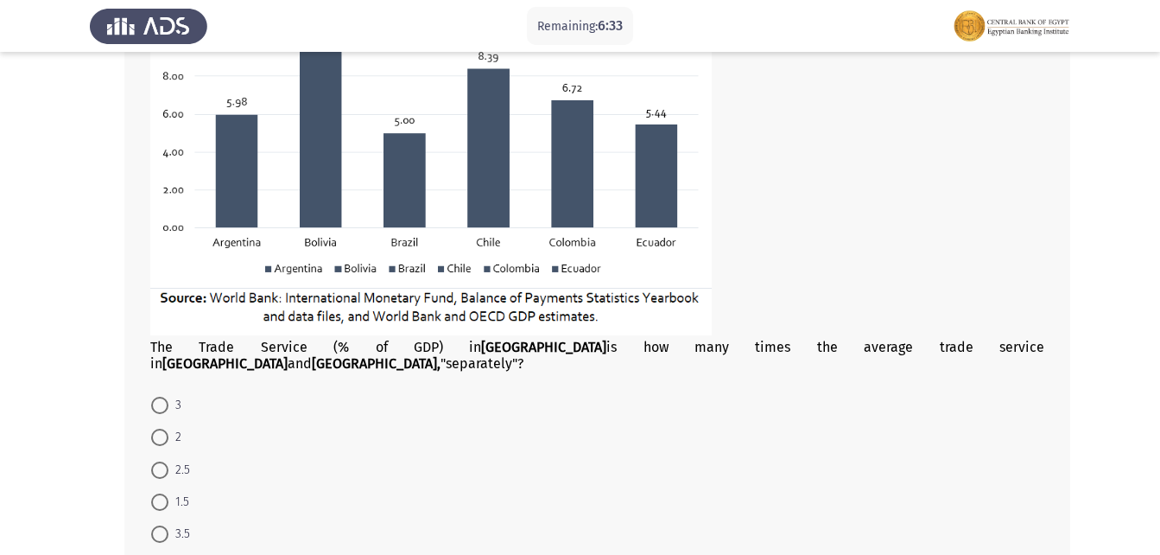
click at [174, 527] on mat-radio-button "3.5" at bounding box center [170, 533] width 61 height 32
click at [174, 523] on span "3.5" at bounding box center [179, 533] width 22 height 21
click at [168, 525] on input "3.5" at bounding box center [159, 533] width 17 height 17
radio input "true"
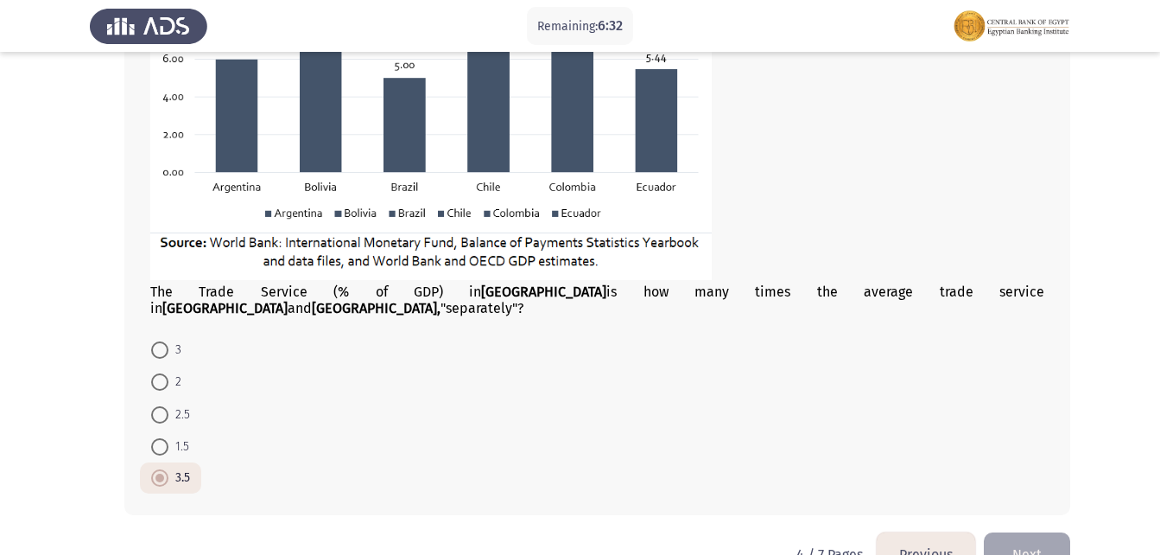
scroll to position [1040, 0]
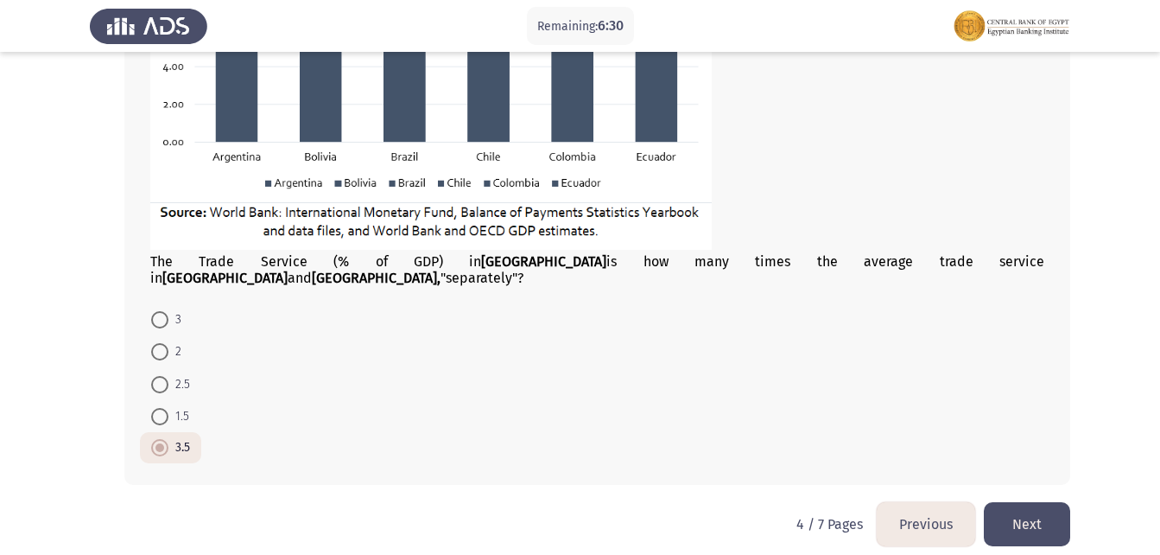
click at [1021, 517] on button "Next" at bounding box center [1027, 524] width 86 height 44
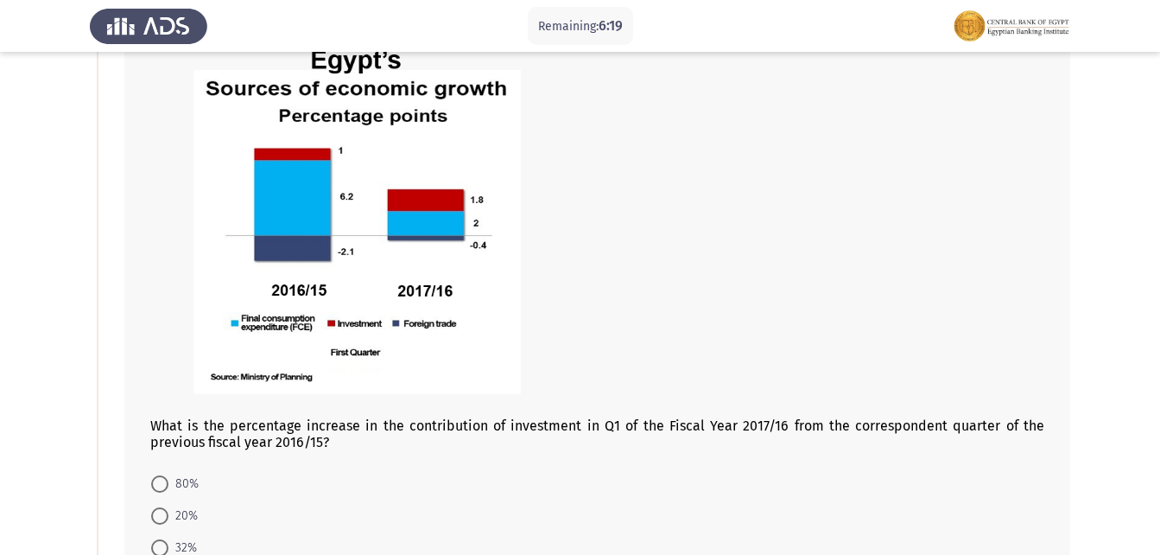
scroll to position [86, 0]
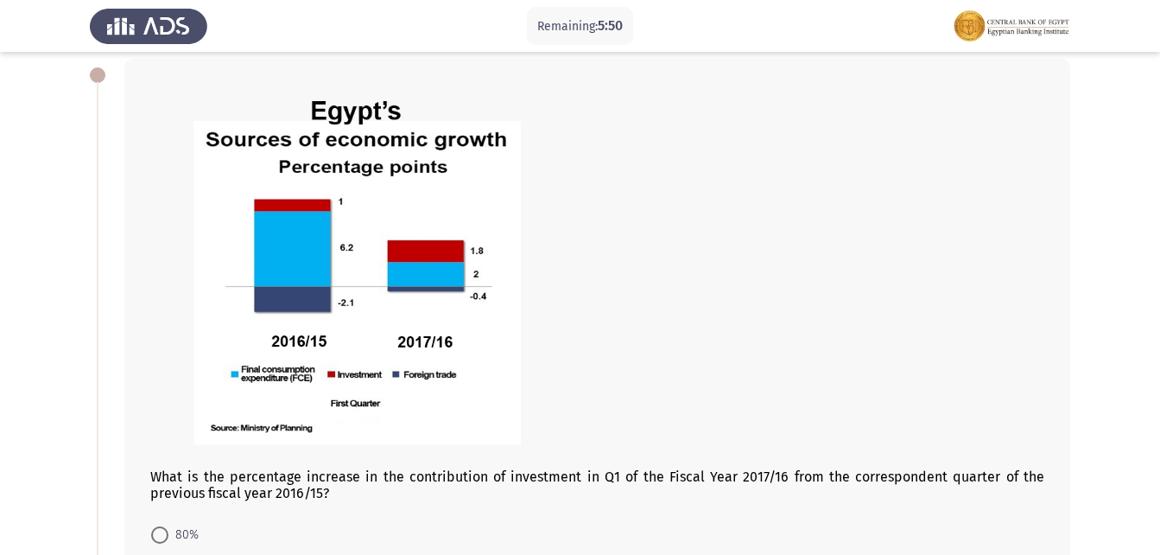
click at [177, 539] on span "80%" at bounding box center [183, 534] width 30 height 21
click at [168, 539] on input "80%" at bounding box center [159, 534] width 17 height 17
radio input "true"
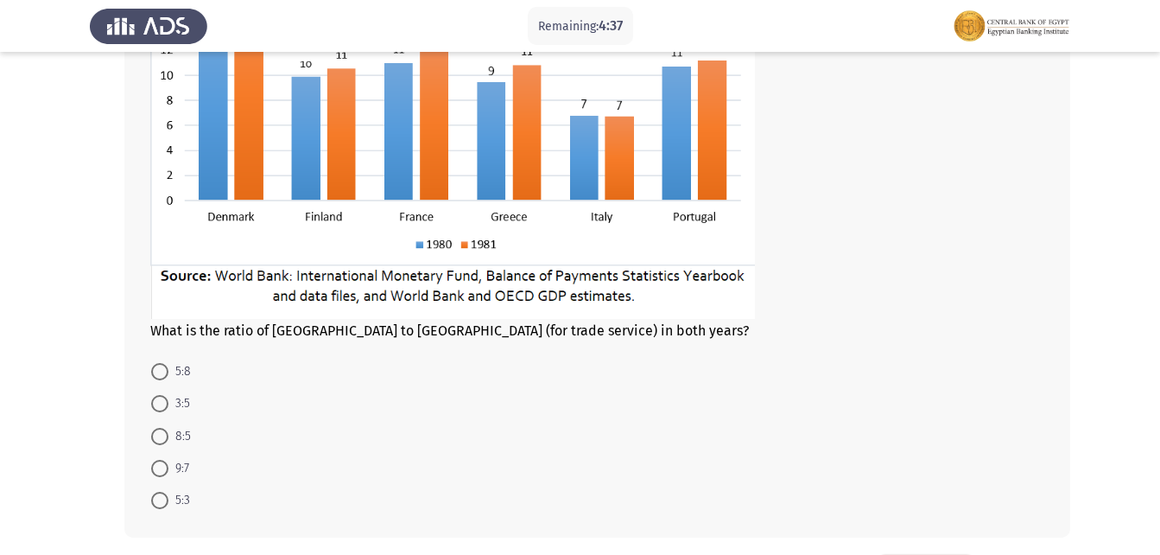
scroll to position [991, 0]
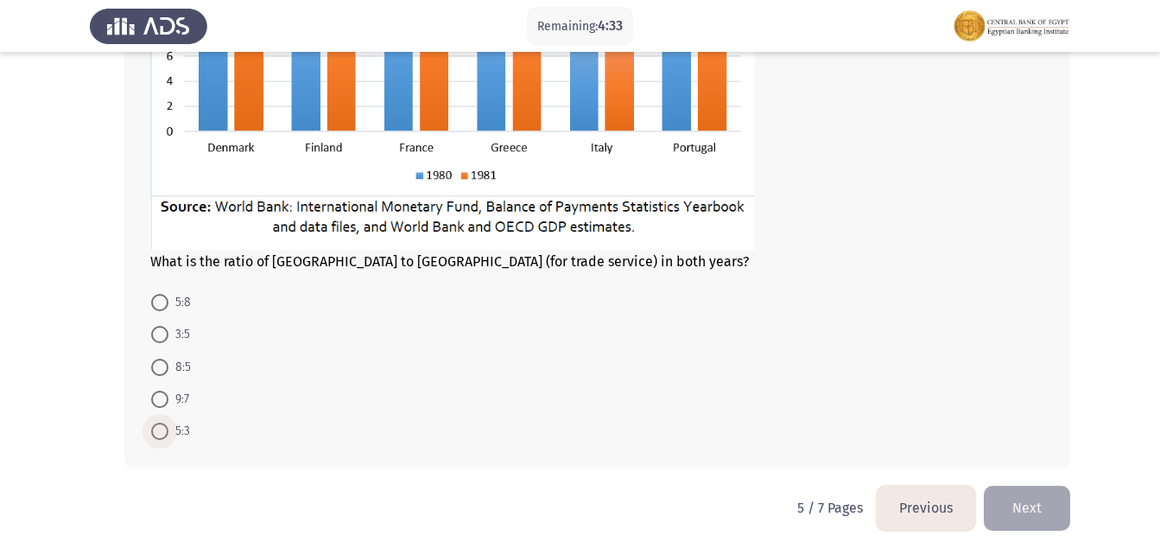
click at [168, 431] on span at bounding box center [159, 430] width 17 height 17
click at [168, 431] on input "5:3" at bounding box center [159, 430] width 17 height 17
radio input "true"
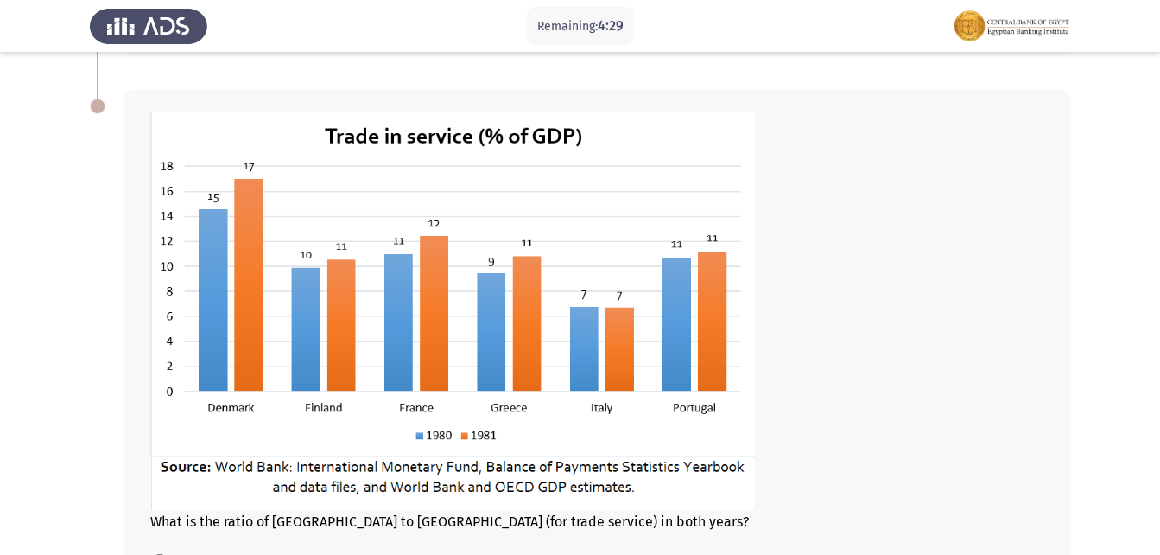
scroll to position [990, 0]
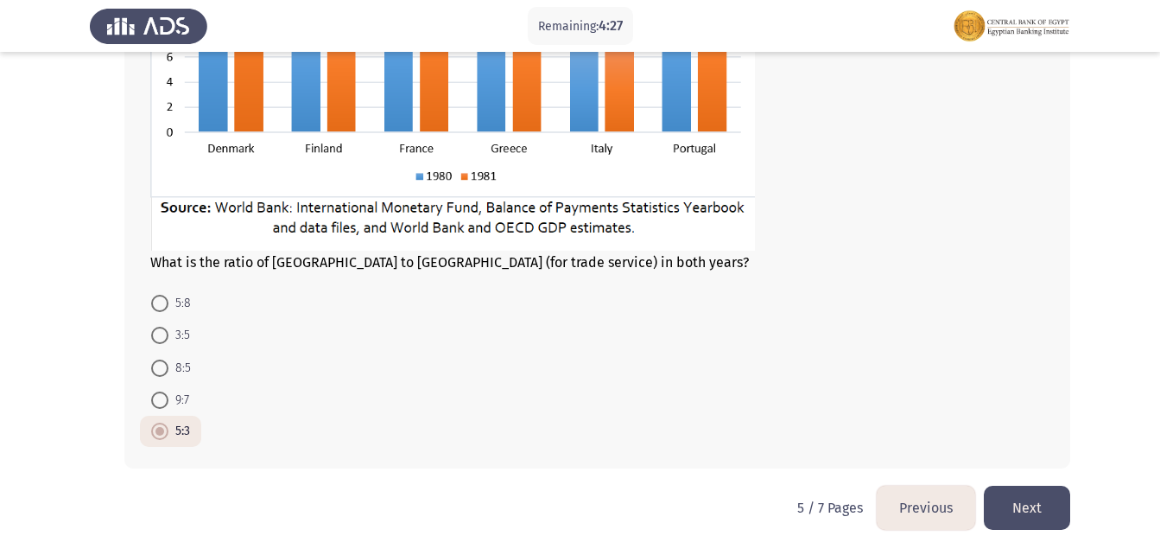
click at [1020, 493] on button "Next" at bounding box center [1027, 507] width 86 height 44
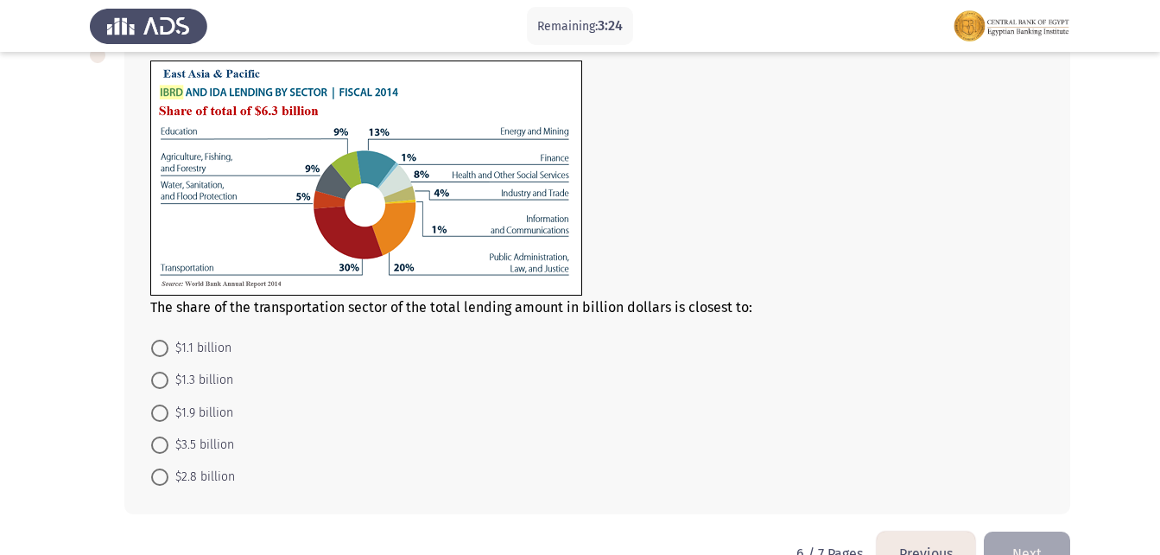
scroll to position [555, 0]
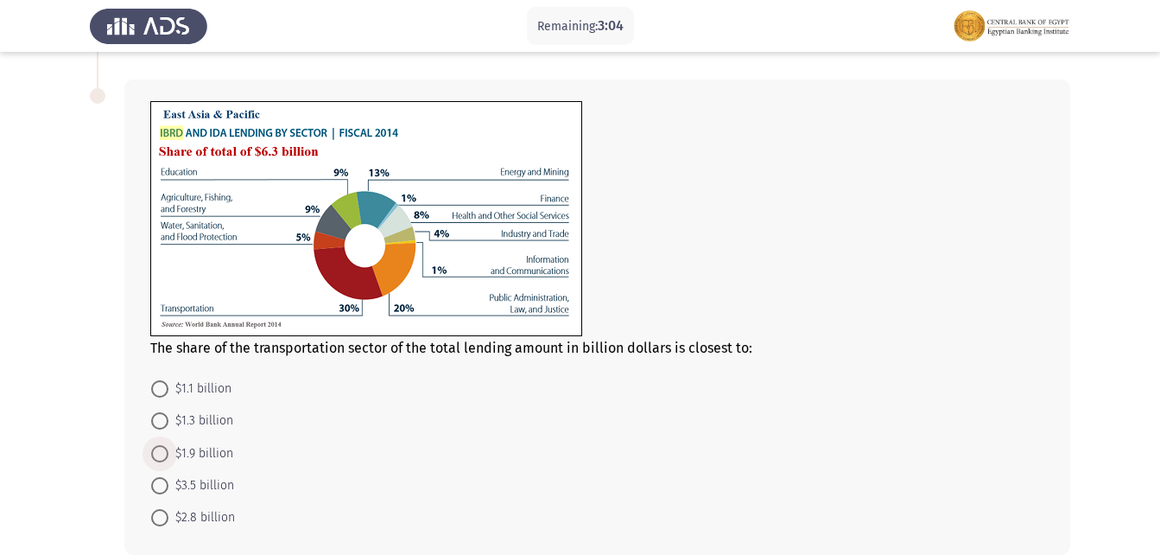
click at [225, 447] on span "$1.9 billion" at bounding box center [200, 453] width 65 height 21
click at [168, 447] on input "$1.9 billion" at bounding box center [159, 453] width 17 height 17
radio input "true"
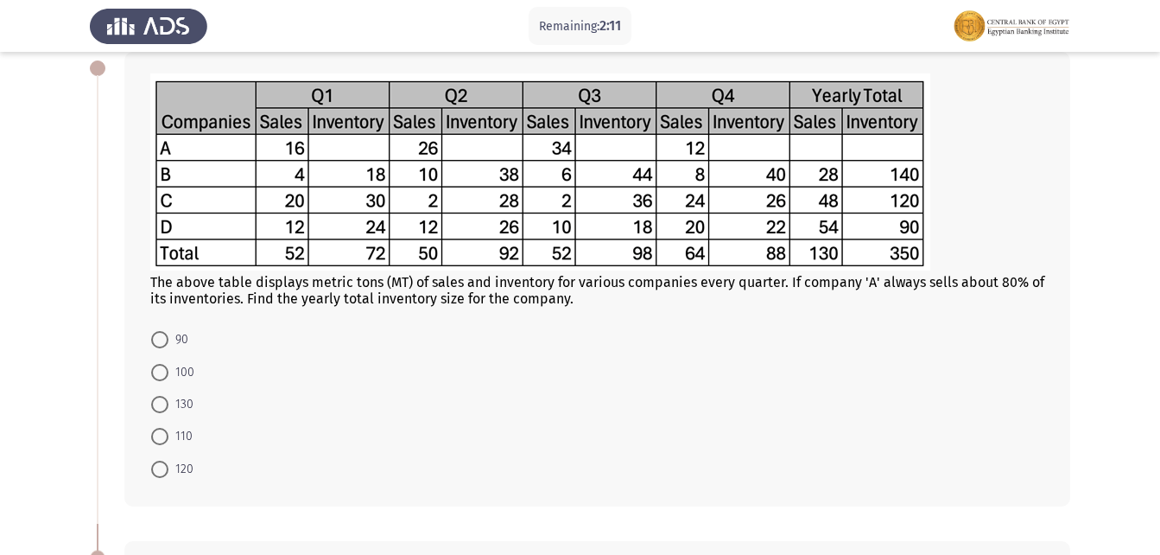
scroll to position [123, 0]
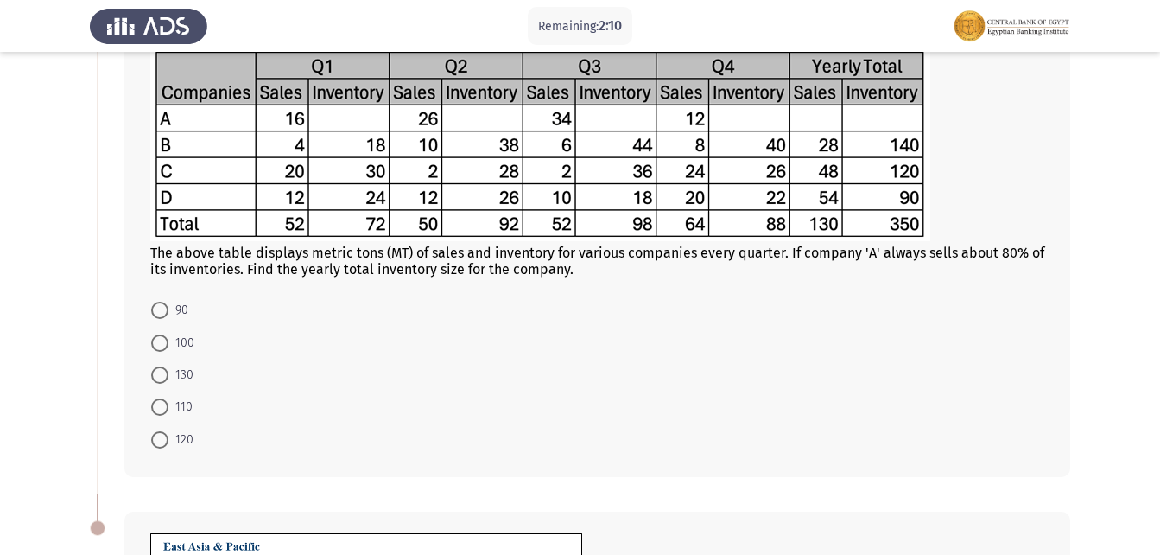
click at [190, 408] on span "110" at bounding box center [180, 406] width 24 height 21
click at [168, 408] on input "110" at bounding box center [159, 406] width 17 height 17
radio input "true"
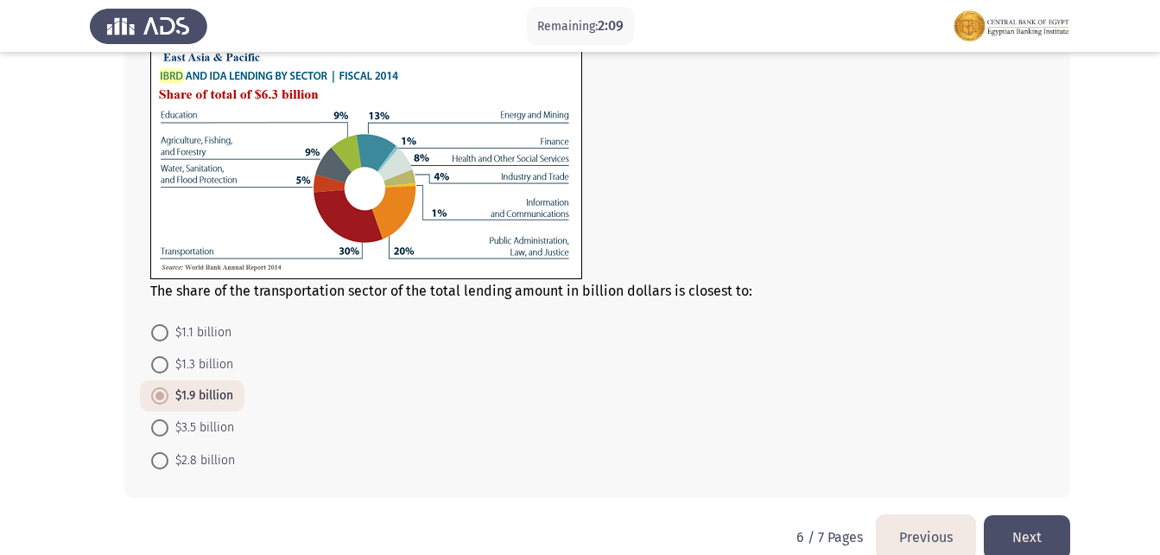
scroll to position [639, 0]
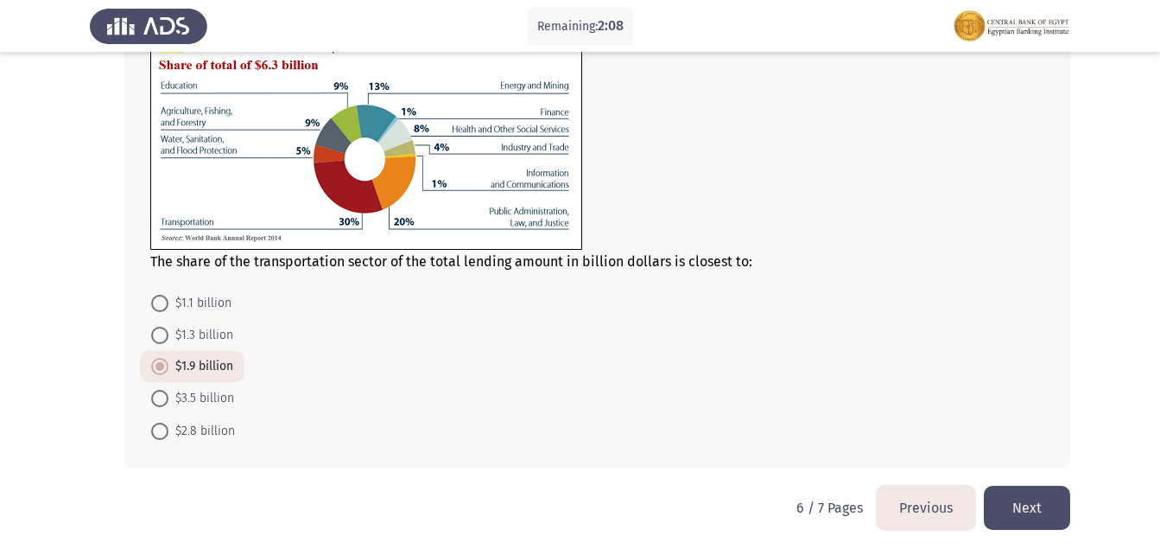
click at [1035, 518] on button "Next" at bounding box center [1027, 507] width 86 height 44
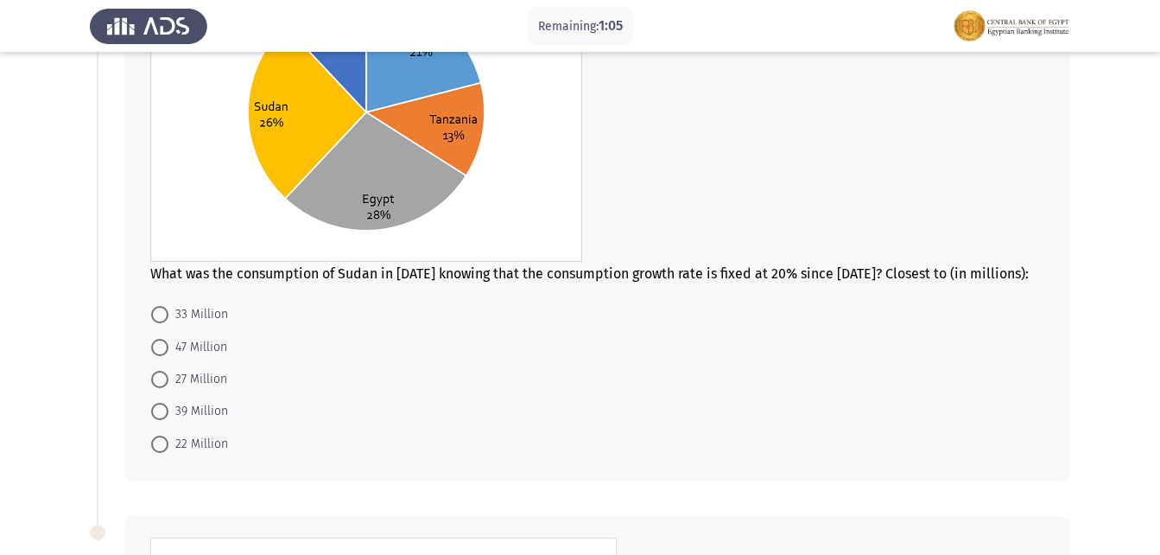
scroll to position [259, 0]
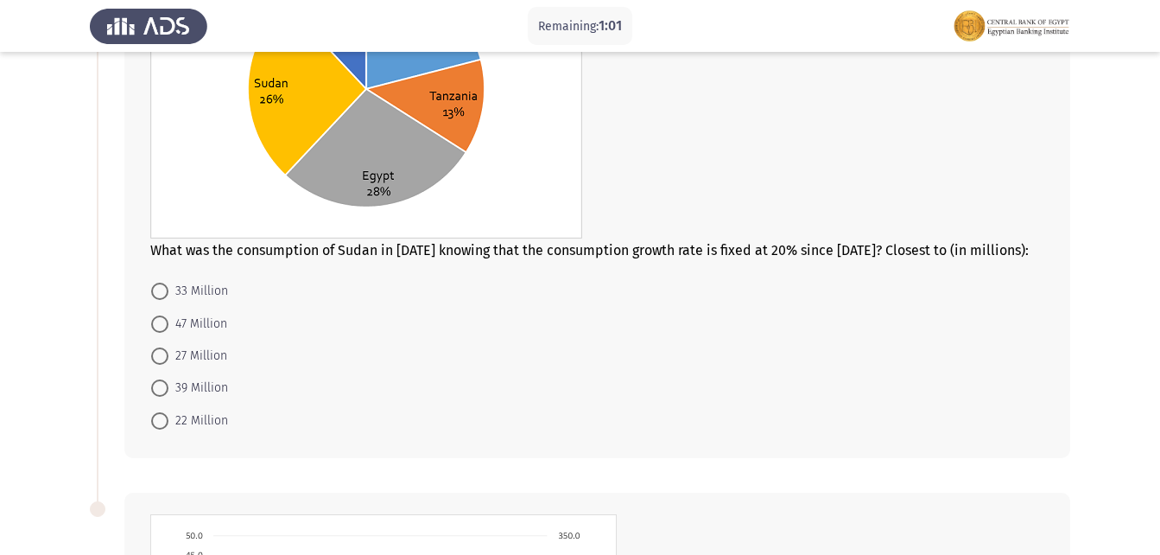
click at [214, 357] on span "27 Million" at bounding box center [197, 356] width 59 height 21
click at [168, 357] on input "27 Million" at bounding box center [159, 355] width 17 height 17
radio input "true"
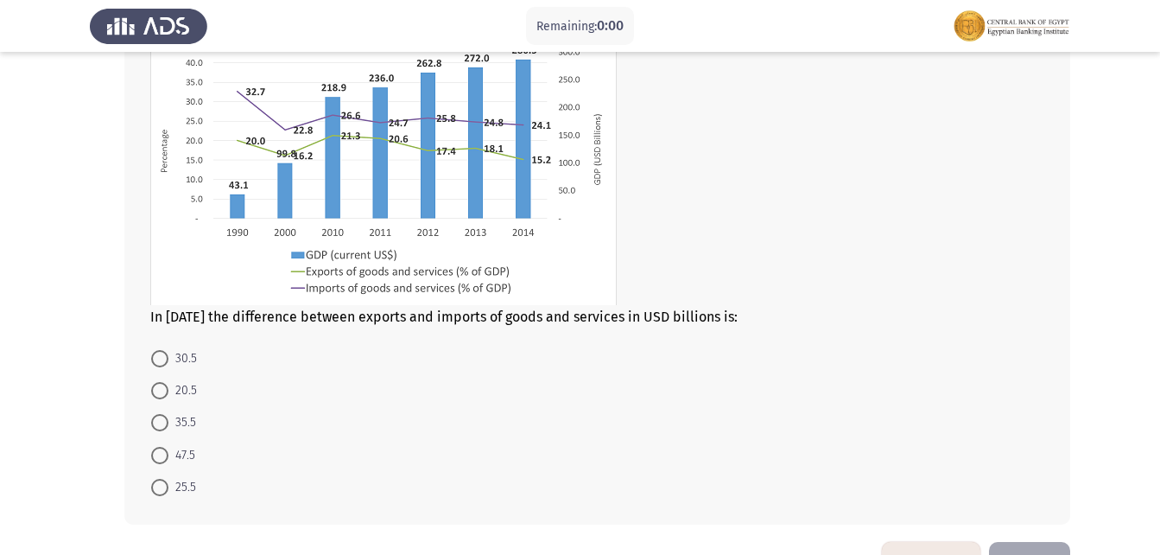
scroll to position [739, 0]
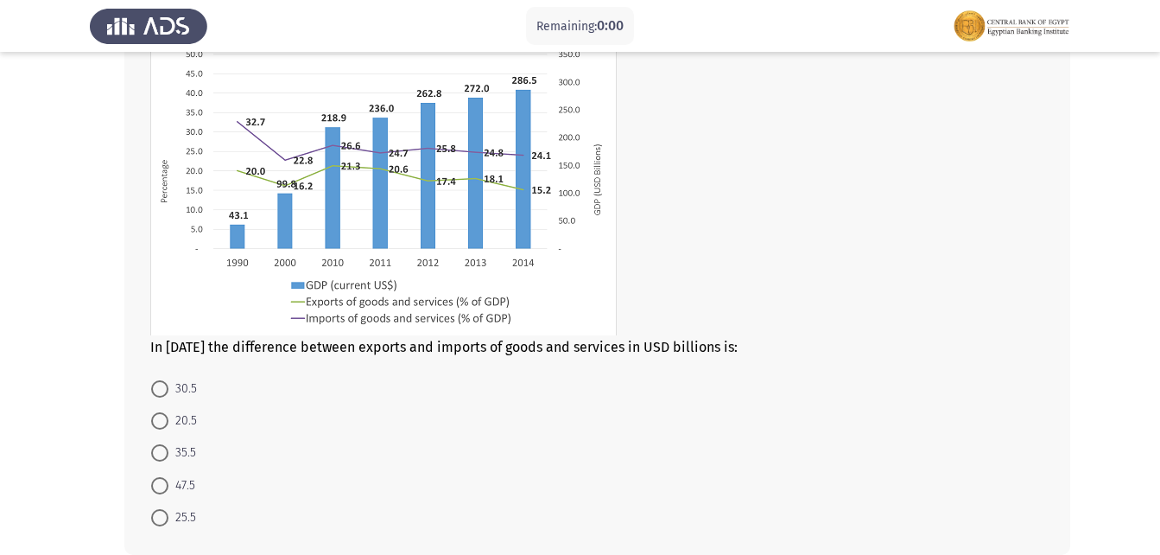
click at [178, 454] on span "35.5" at bounding box center [182, 452] width 28 height 21
click at [168, 454] on input "35.5" at bounding box center [159, 452] width 17 height 17
radio input "true"
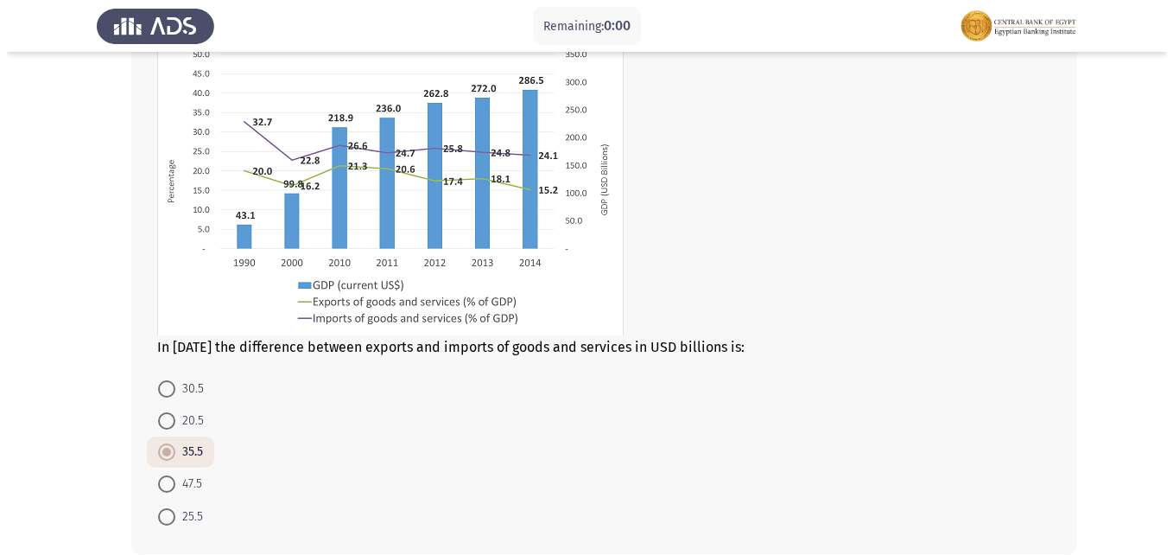
scroll to position [0, 0]
